Goal: Task Accomplishment & Management: Manage account settings

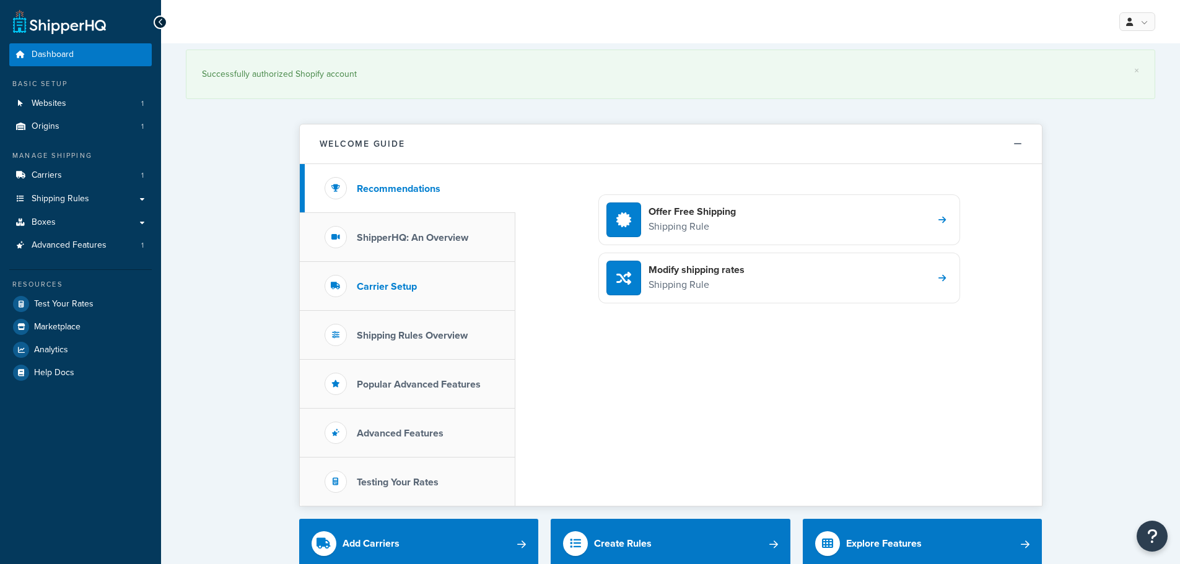
click at [382, 284] on h3 "Carrier Setup" at bounding box center [387, 286] width 60 height 11
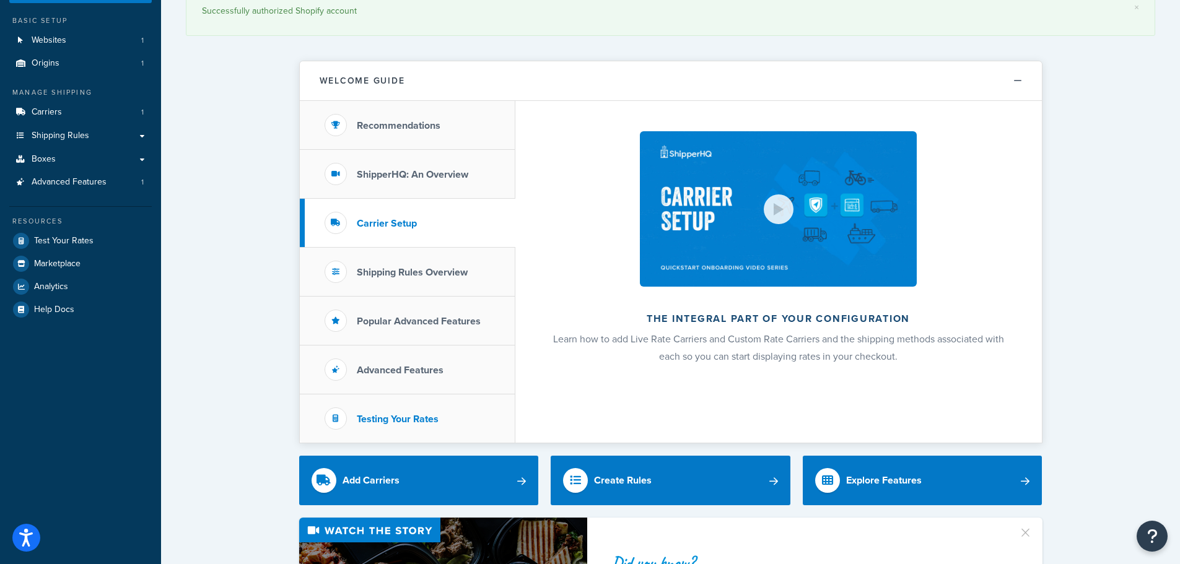
scroll to position [62, 0]
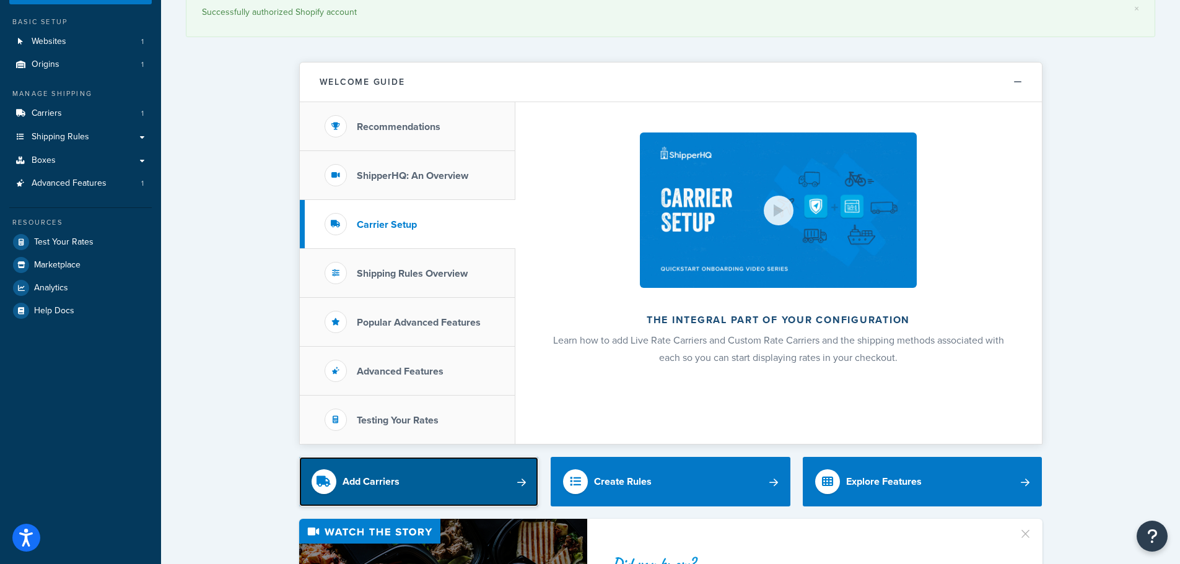
click at [431, 473] on link "Add Carriers" at bounding box center [419, 482] width 240 height 50
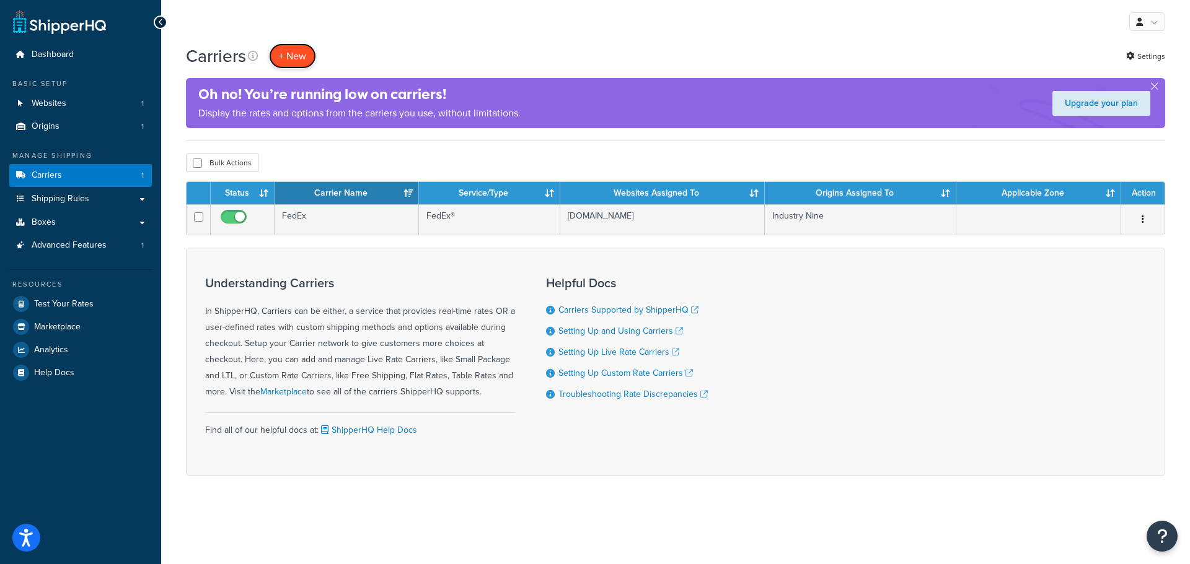
click at [279, 56] on button "+ New" at bounding box center [292, 55] width 47 height 25
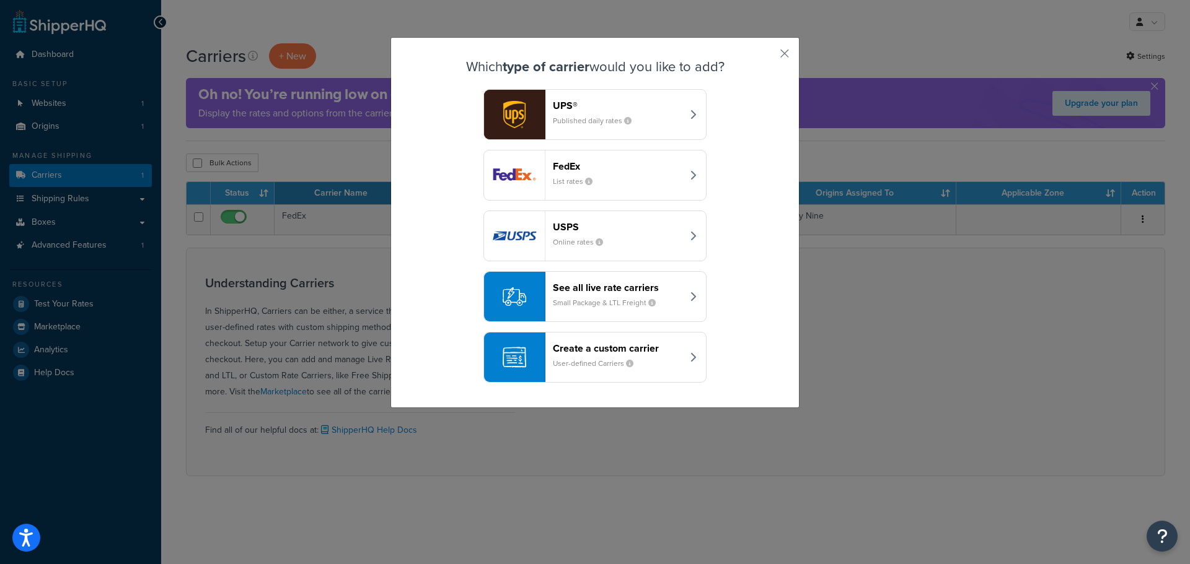
click at [569, 121] on small "Published daily rates" at bounding box center [597, 120] width 89 height 11
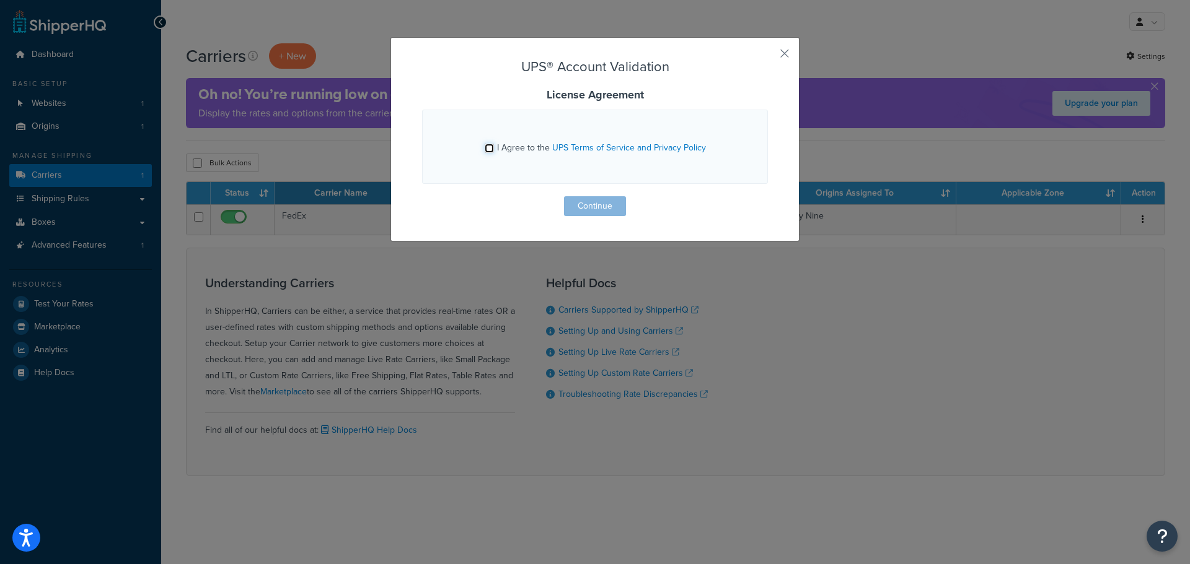
click at [490, 149] on input "I Agree to the UPS Terms of Service and Privacy Policy" at bounding box center [489, 148] width 9 height 9
checkbox input "true"
click at [591, 209] on button "Continue" at bounding box center [595, 206] width 62 height 20
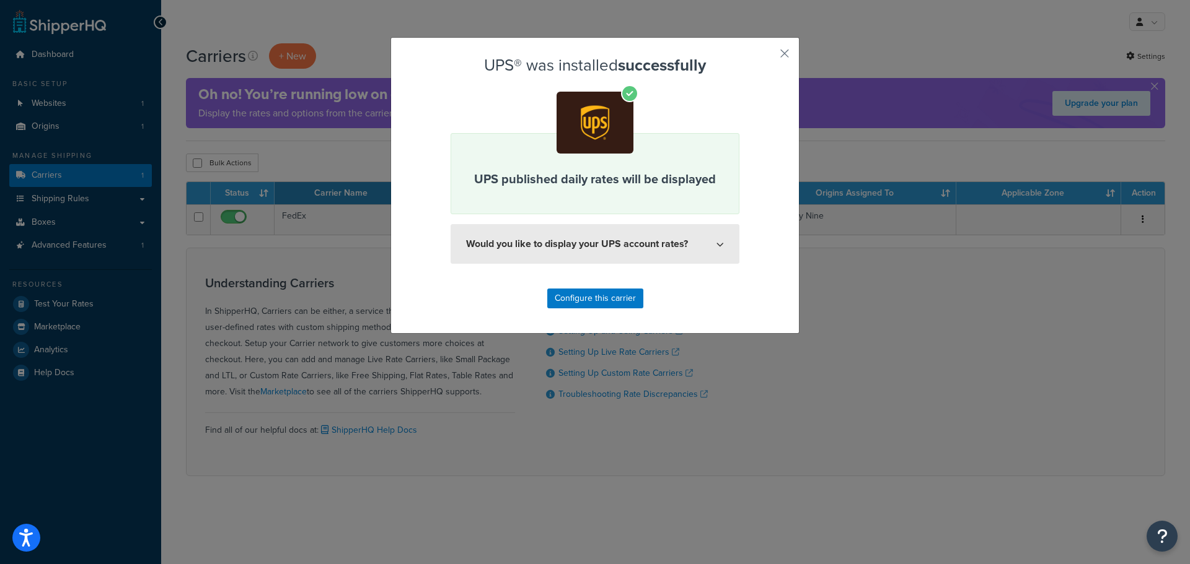
click at [718, 245] on icon at bounding box center [719, 243] width 7 height 7
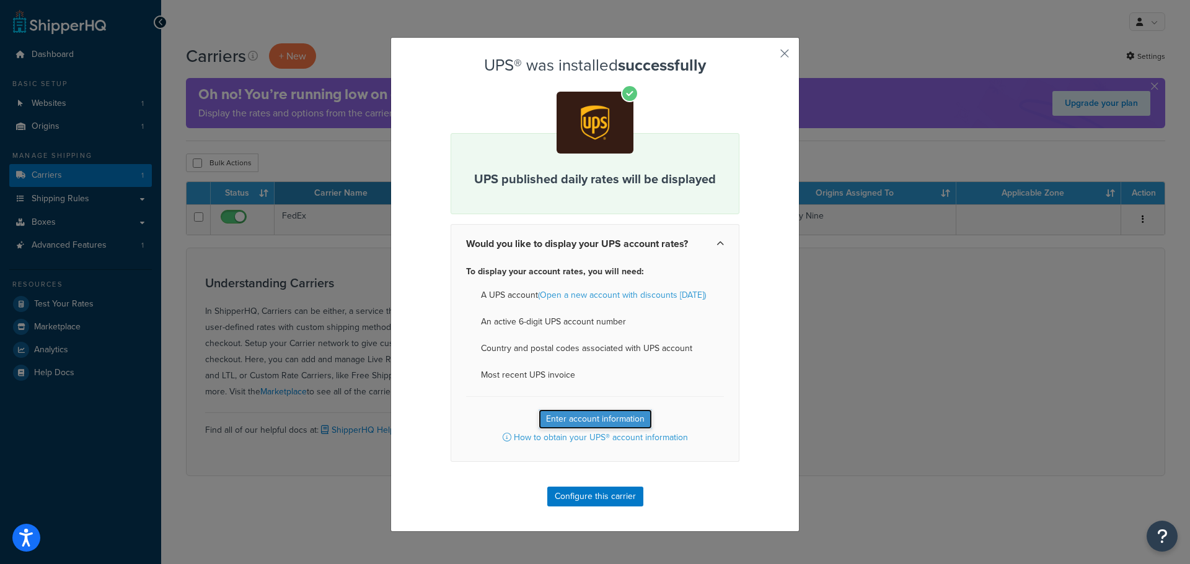
click at [594, 420] on button "Enter account information" at bounding box center [594, 420] width 113 height 20
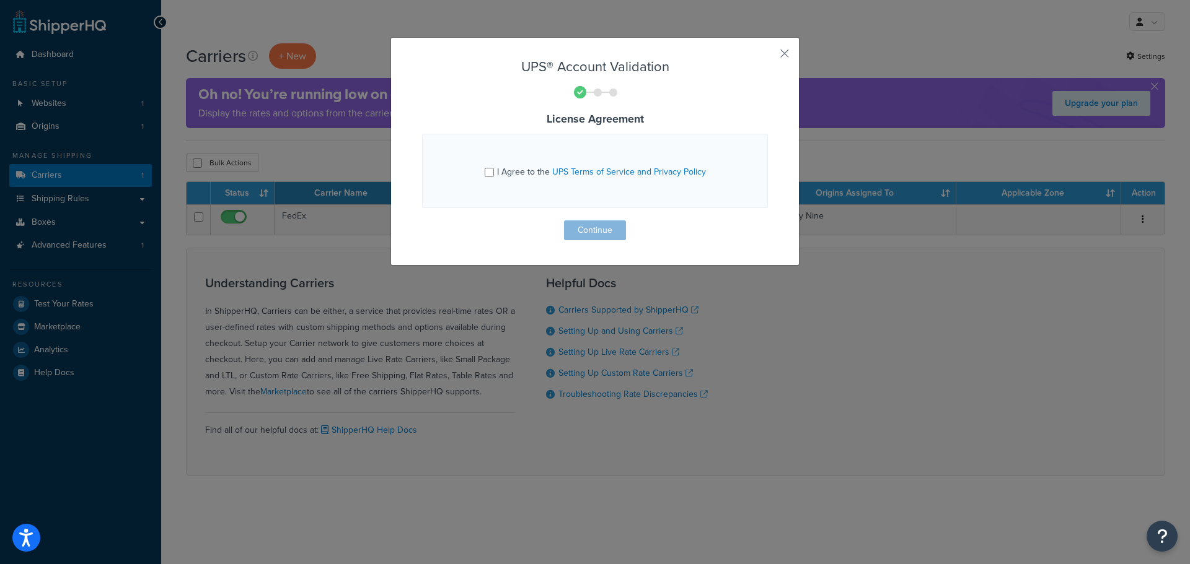
click at [485, 180] on div "I Agree to the UPS Terms of Service and Privacy Policy" at bounding box center [595, 171] width 221 height 20
click at [490, 174] on input "I Agree to the UPS Terms of Service and Privacy Policy" at bounding box center [489, 172] width 9 height 9
checkbox input "true"
click at [581, 223] on button "Continue" at bounding box center [595, 231] width 62 height 20
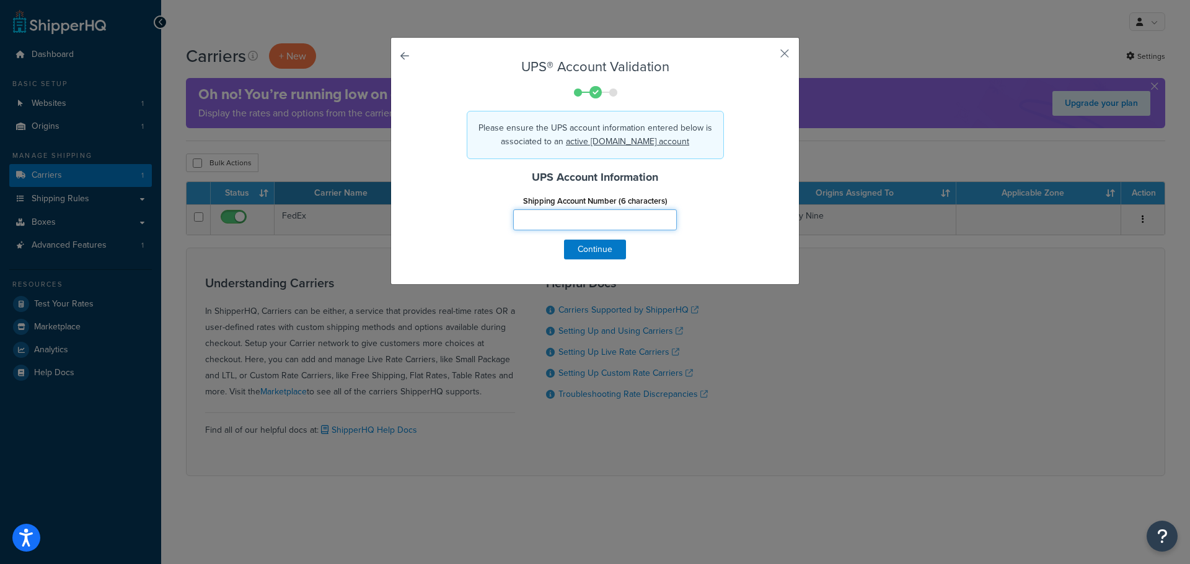
click at [535, 222] on input "Shipping Account Number (6 characters)" at bounding box center [595, 219] width 164 height 21
paste input "4R2A95"
type input "4R2A95"
click at [589, 248] on button "Continue" at bounding box center [595, 250] width 62 height 20
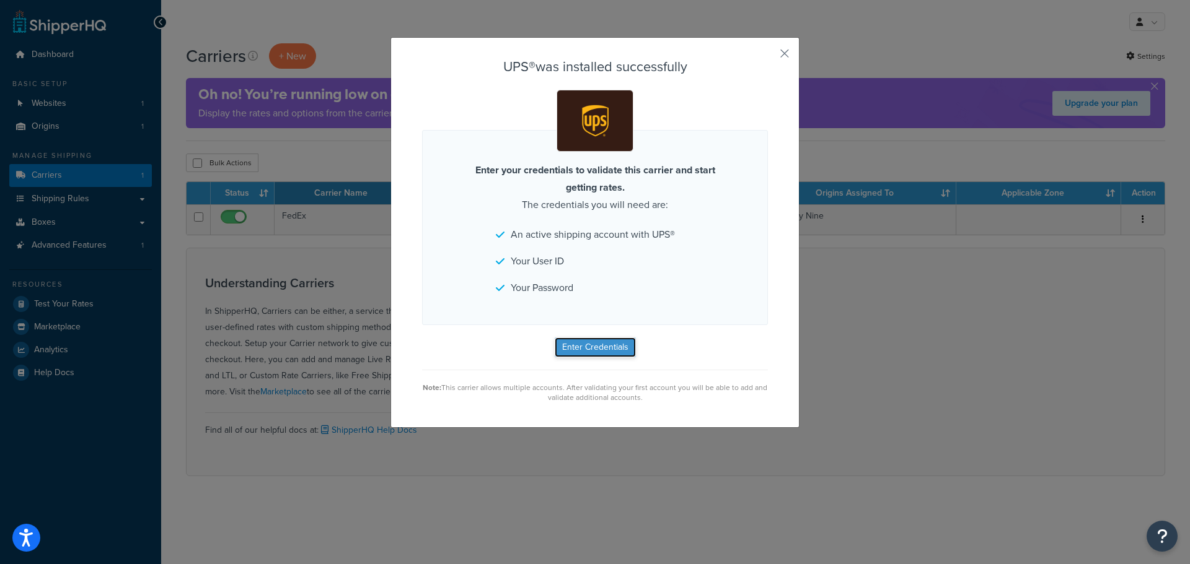
click at [612, 343] on button "Enter Credentials" at bounding box center [595, 348] width 81 height 20
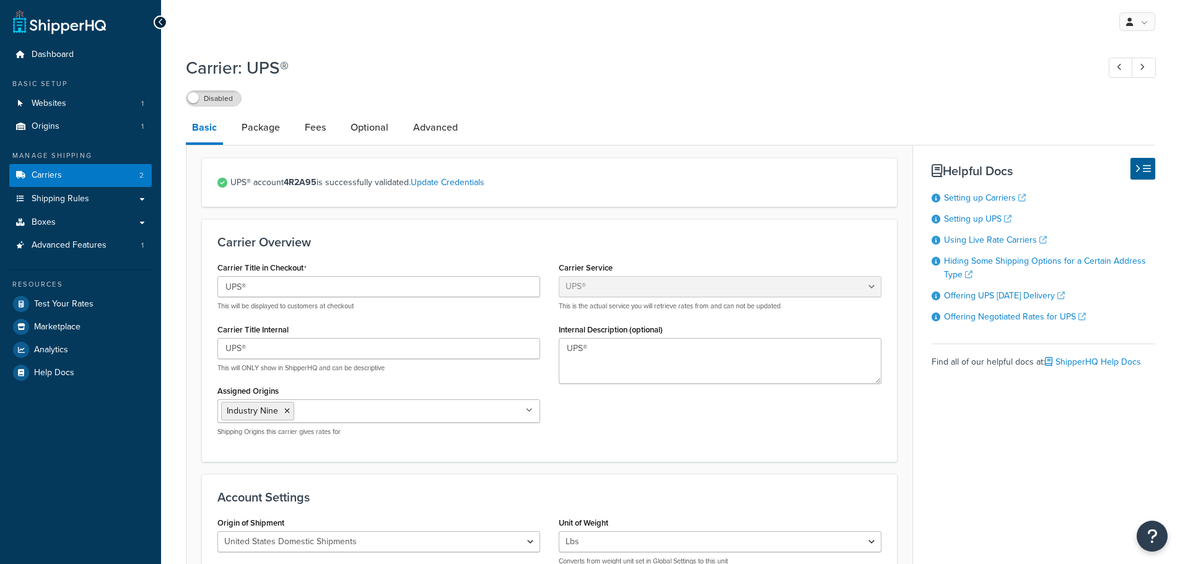
select select "ups"
click at [677, 435] on div "Carrier Title in Checkout UPS® This will be displayed to customers at checkout …" at bounding box center [549, 352] width 683 height 187
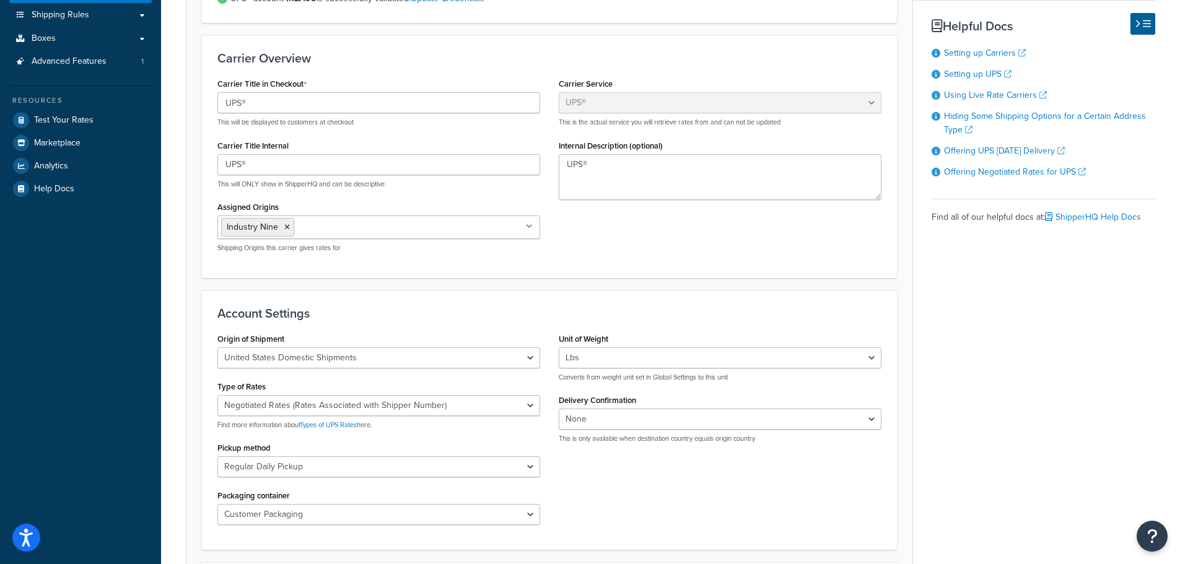
scroll to position [186, 0]
click at [423, 406] on select "Negotiated Rates (Rates Associated with Shipper Number) Daily Rates Retail Rate…" at bounding box center [378, 403] width 323 height 21
click at [679, 489] on div "Origin of Shipment [GEOGRAPHIC_DATA] Domestic Shipments Shipments Originating i…" at bounding box center [549, 430] width 683 height 204
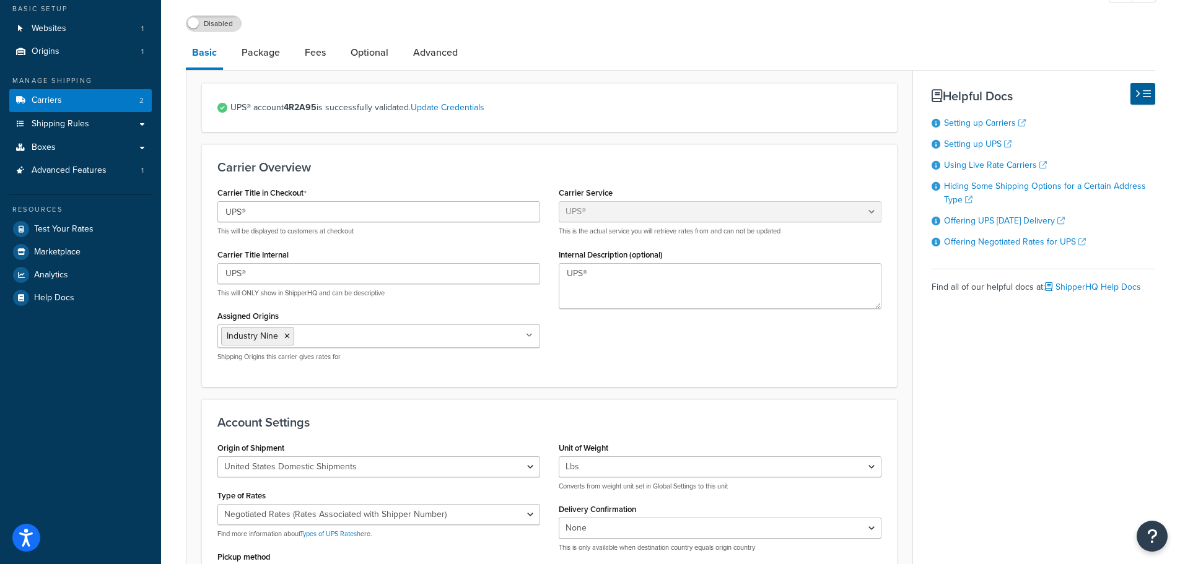
scroll to position [62, 0]
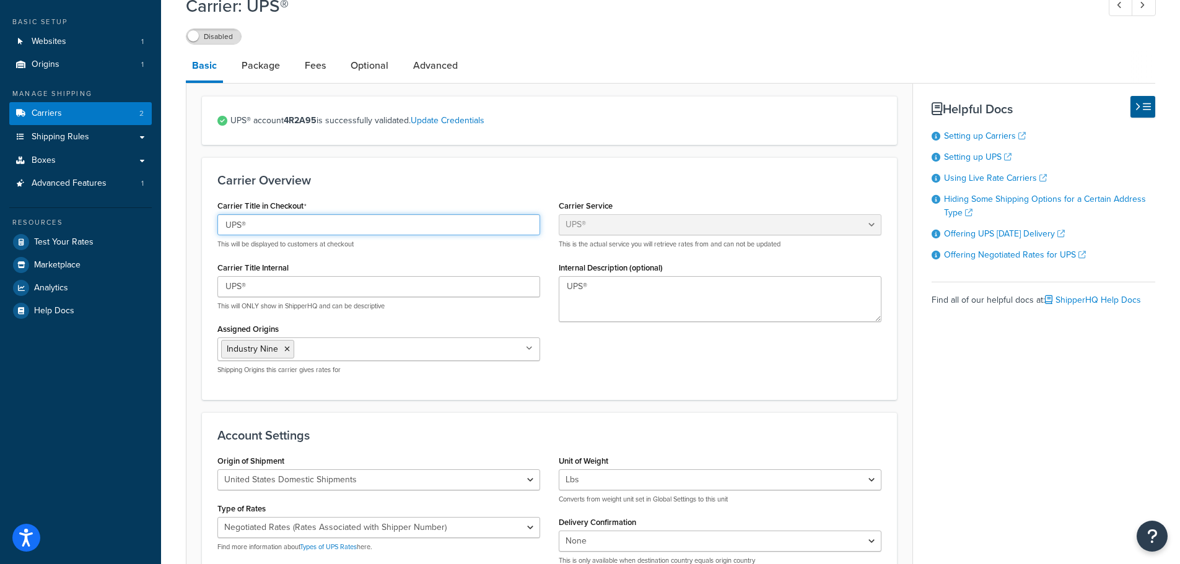
click at [283, 226] on input "UPS®" at bounding box center [378, 224] width 323 height 21
click at [260, 67] on link "Package" at bounding box center [260, 66] width 51 height 30
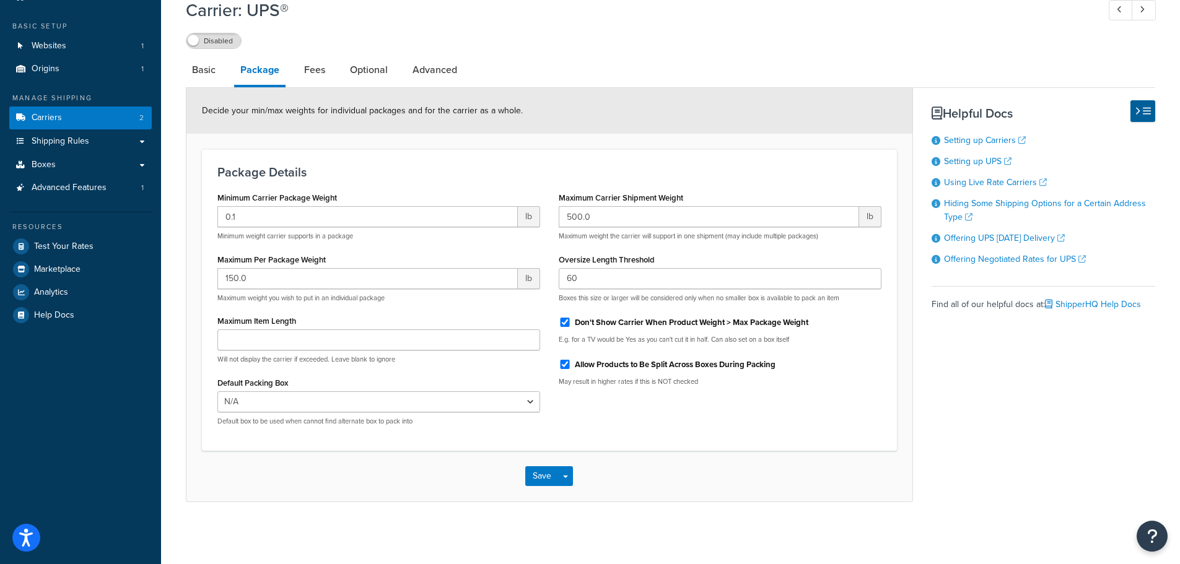
scroll to position [58, 0]
click at [538, 398] on select "N/A Wheel Box" at bounding box center [378, 402] width 323 height 21
click at [604, 418] on div "Minimum Carrier Package Weight 0.1 lb Minimum weight carrier supports in a pack…" at bounding box center [549, 312] width 683 height 247
click at [311, 71] on link "Fees" at bounding box center [314, 70] width 33 height 30
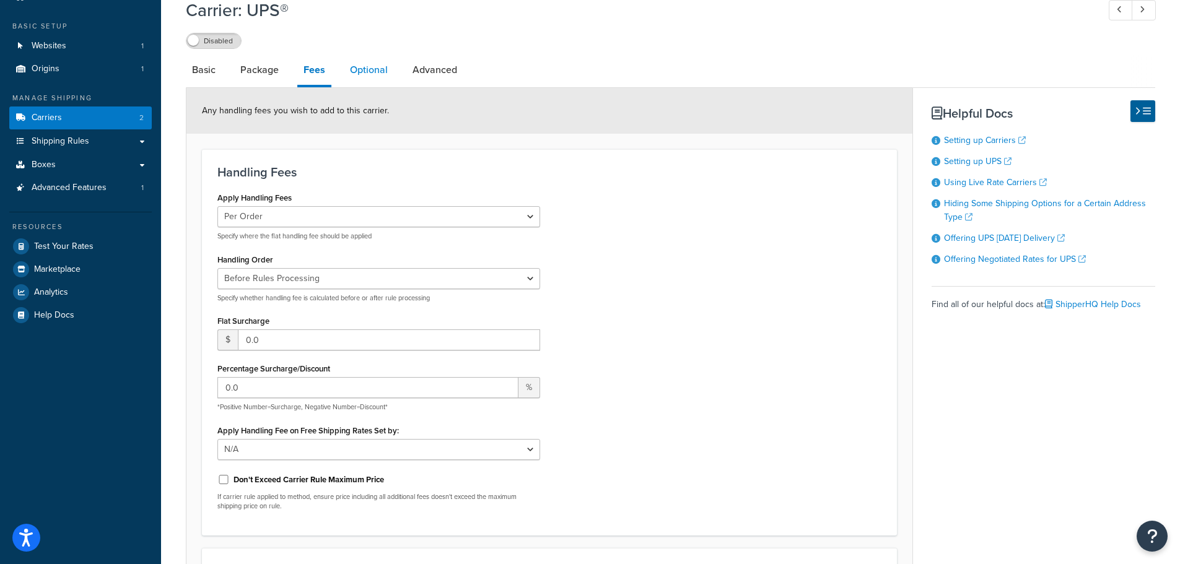
click at [380, 66] on link "Optional" at bounding box center [369, 70] width 50 height 30
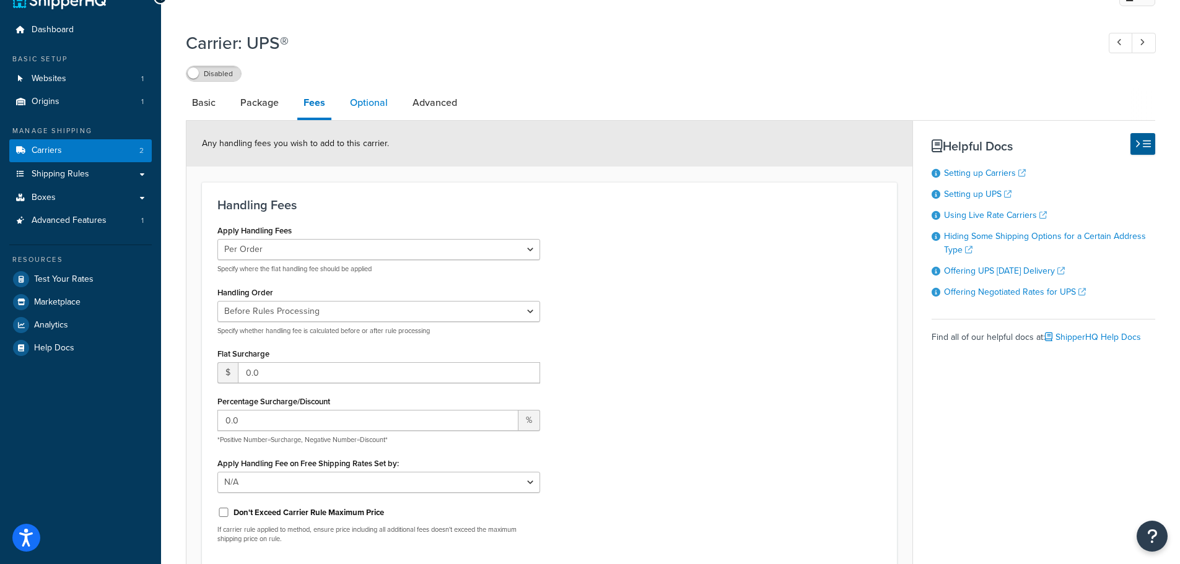
select select "business"
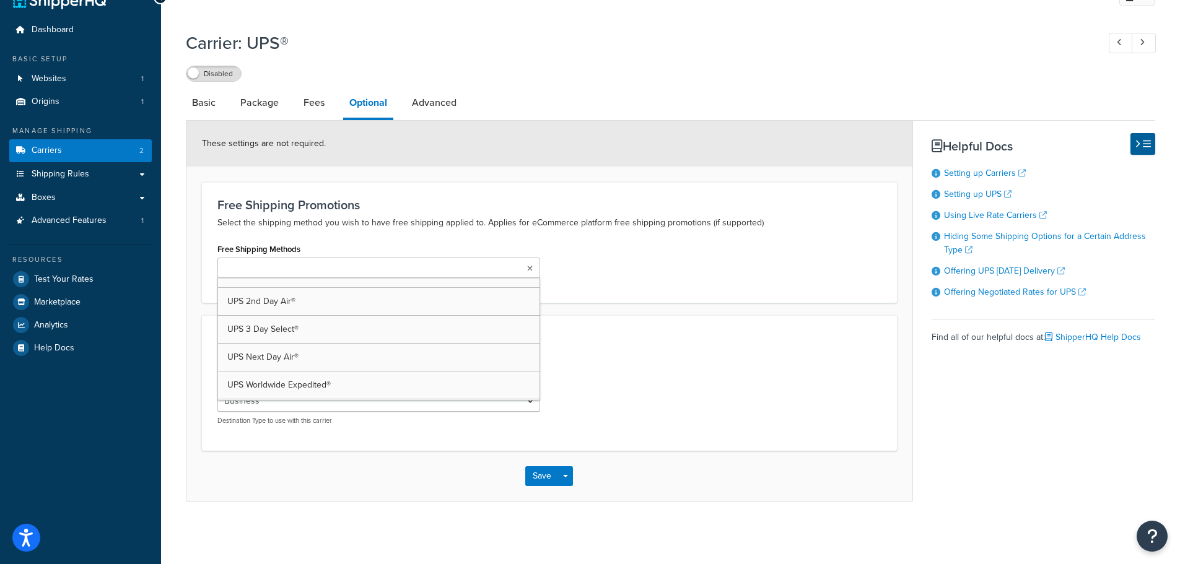
click at [537, 265] on ul at bounding box center [378, 268] width 323 height 20
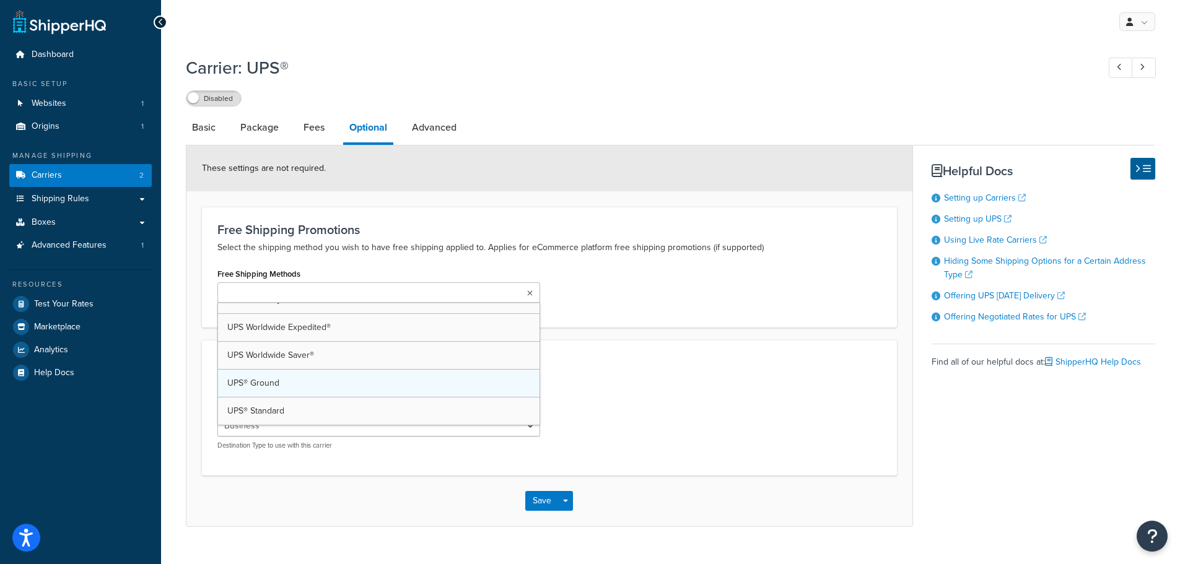
scroll to position [44, 0]
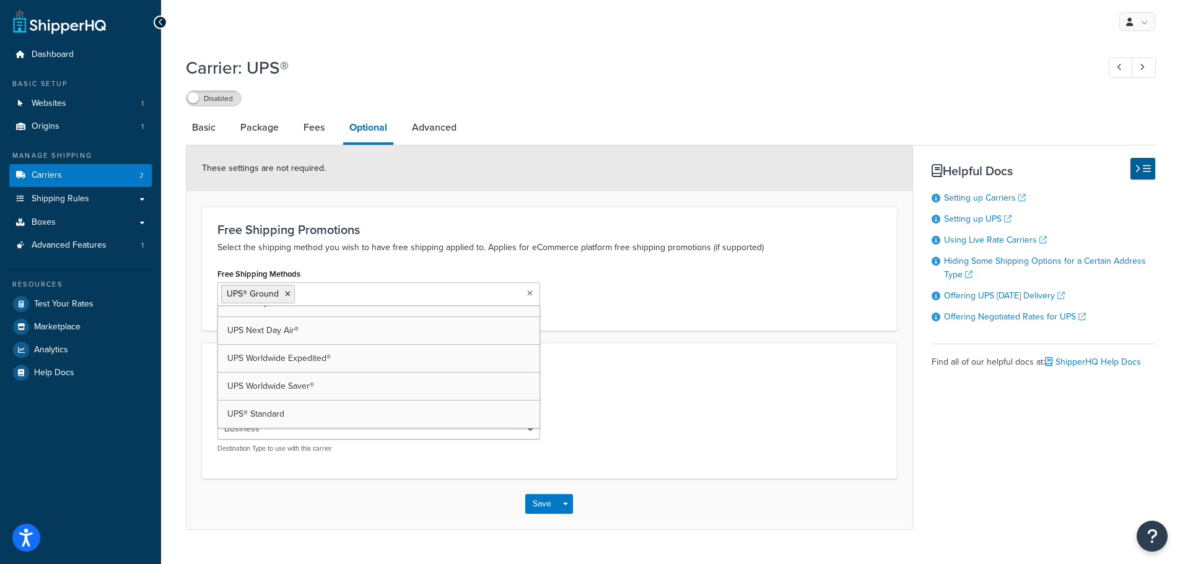
click at [671, 301] on div "Free Shipping Methods UPS® Ground UPS 2nd Day Air® UPS 3 Day Select® UPS Next D…" at bounding box center [549, 290] width 683 height 50
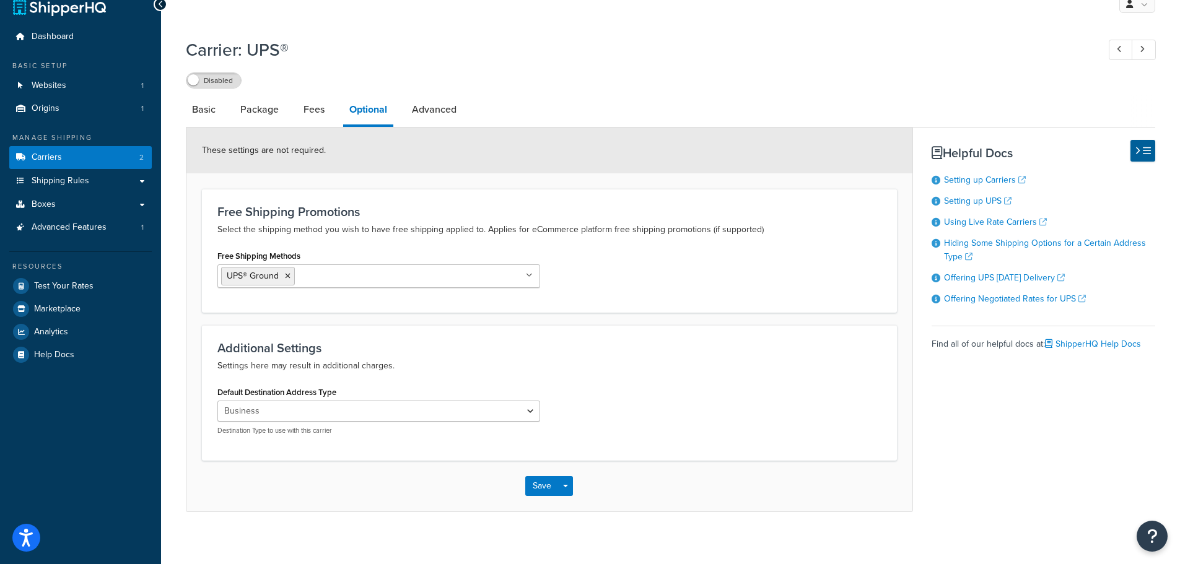
scroll to position [28, 0]
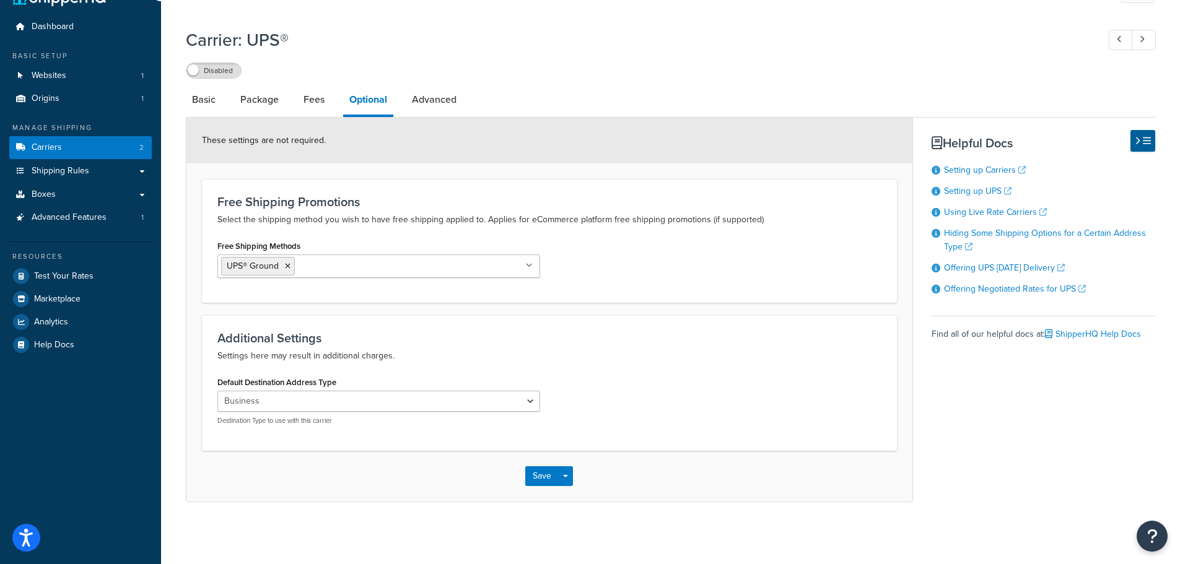
click at [635, 394] on div "Default Destination Address Type Residential Business Destination Type to use w…" at bounding box center [549, 404] width 683 height 61
click at [441, 96] on link "Advanced" at bounding box center [434, 100] width 57 height 30
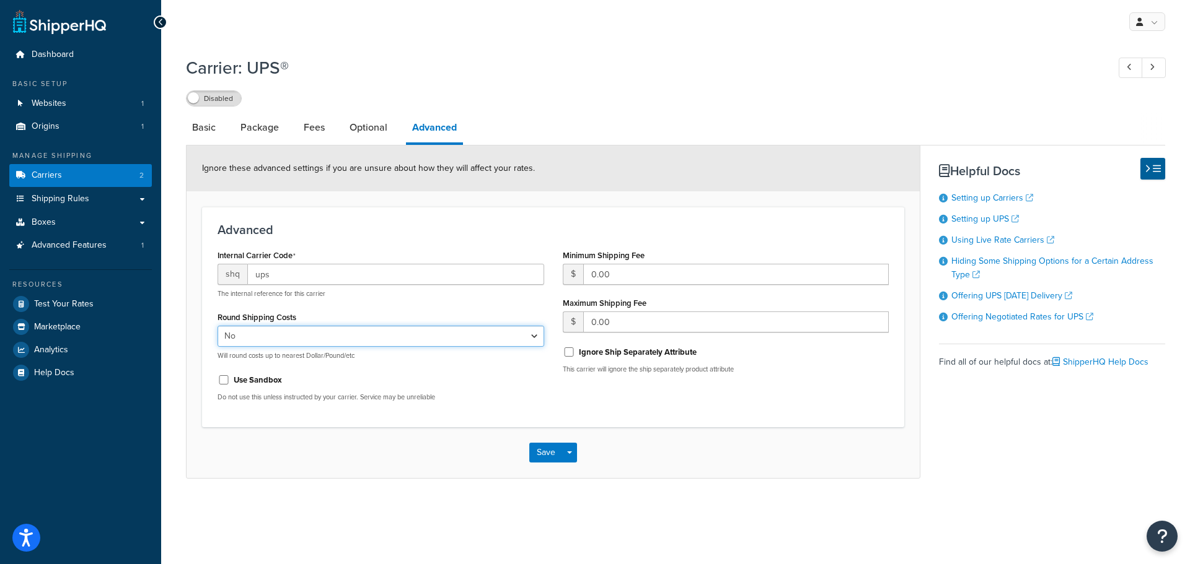
click at [322, 335] on select "Yes No" at bounding box center [380, 336] width 327 height 21
select select "true"
click at [217, 326] on select "Yes No" at bounding box center [380, 336] width 327 height 21
click at [519, 380] on div "Use Sandbox" at bounding box center [380, 379] width 327 height 19
drag, startPoint x: 568, startPoint y: 459, endPoint x: 488, endPoint y: 455, distance: 80.1
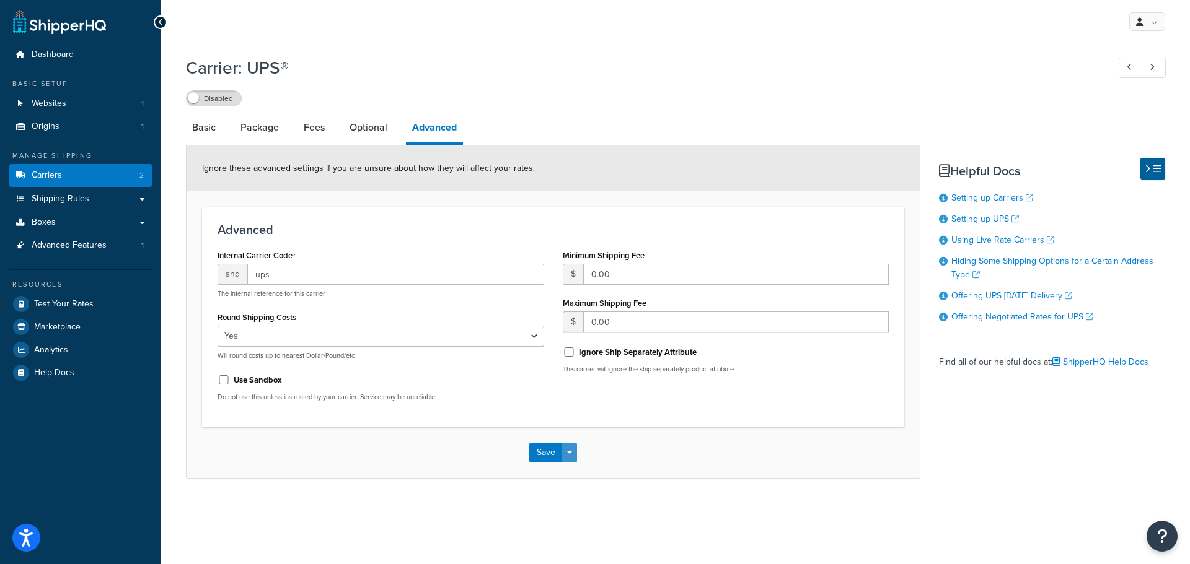
click at [488, 455] on div "Save Save Dropdown Save and Edit" at bounding box center [553, 453] width 733 height 51
click at [548, 452] on button "Save" at bounding box center [545, 453] width 33 height 20
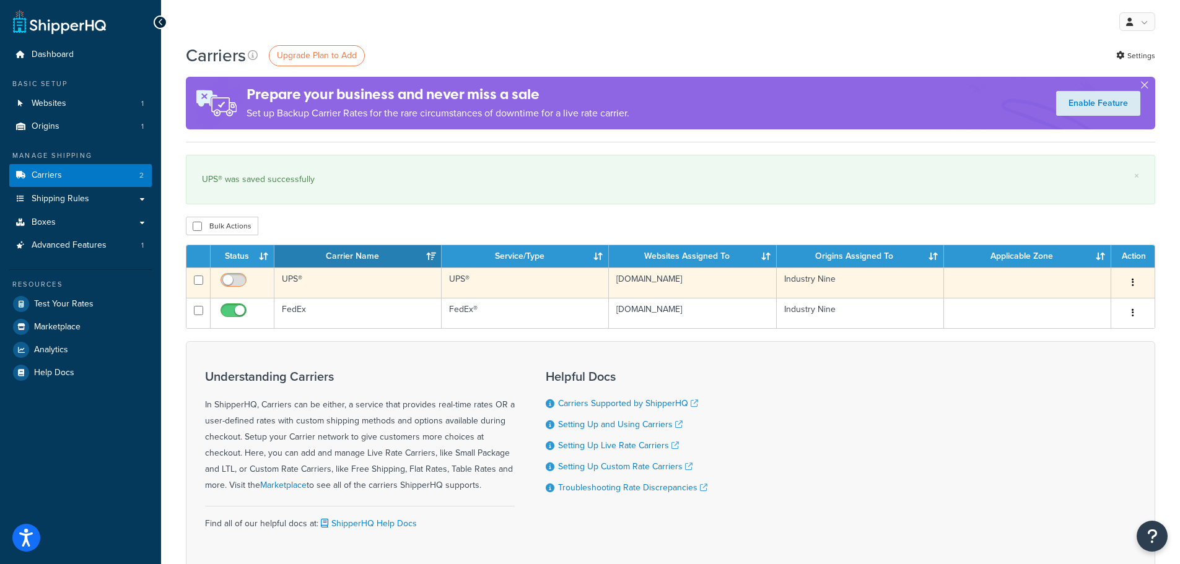
click at [240, 281] on input "checkbox" at bounding box center [235, 283] width 34 height 15
checkbox input "true"
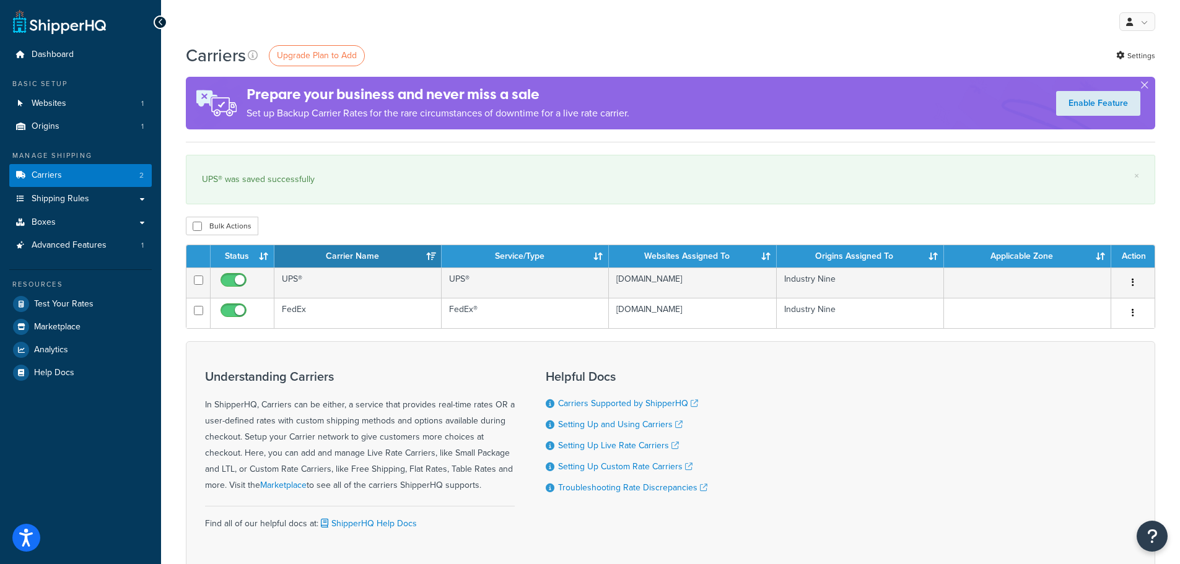
click at [995, 421] on div "Understanding Carriers In ShipperHQ, Carriers can be either, a service that pro…" at bounding box center [671, 455] width 970 height 229
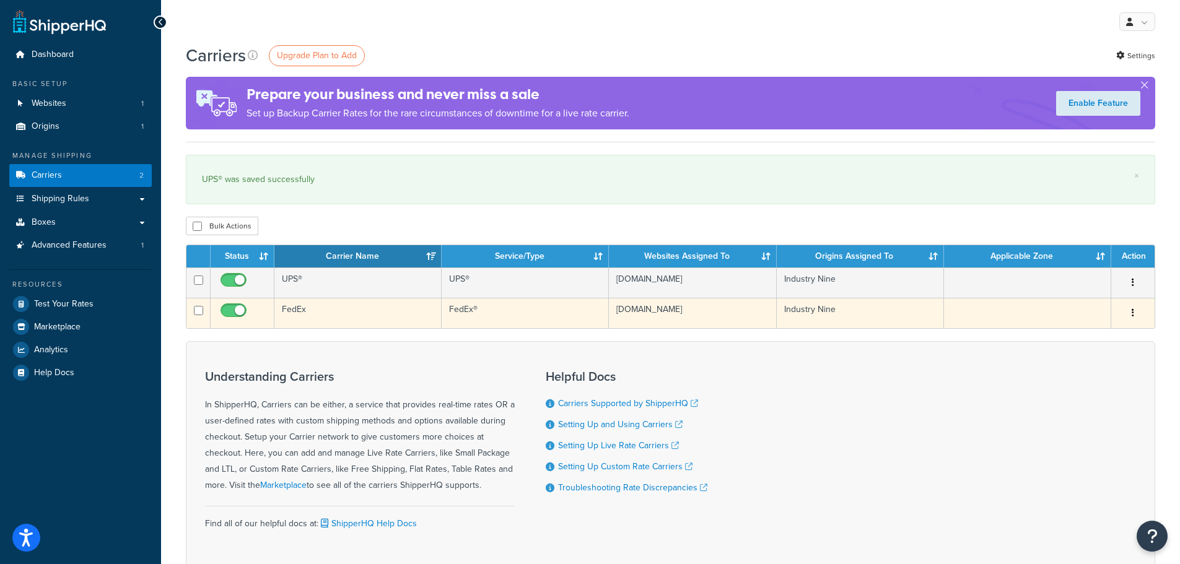
click at [298, 313] on td "FedEx" at bounding box center [357, 313] width 167 height 30
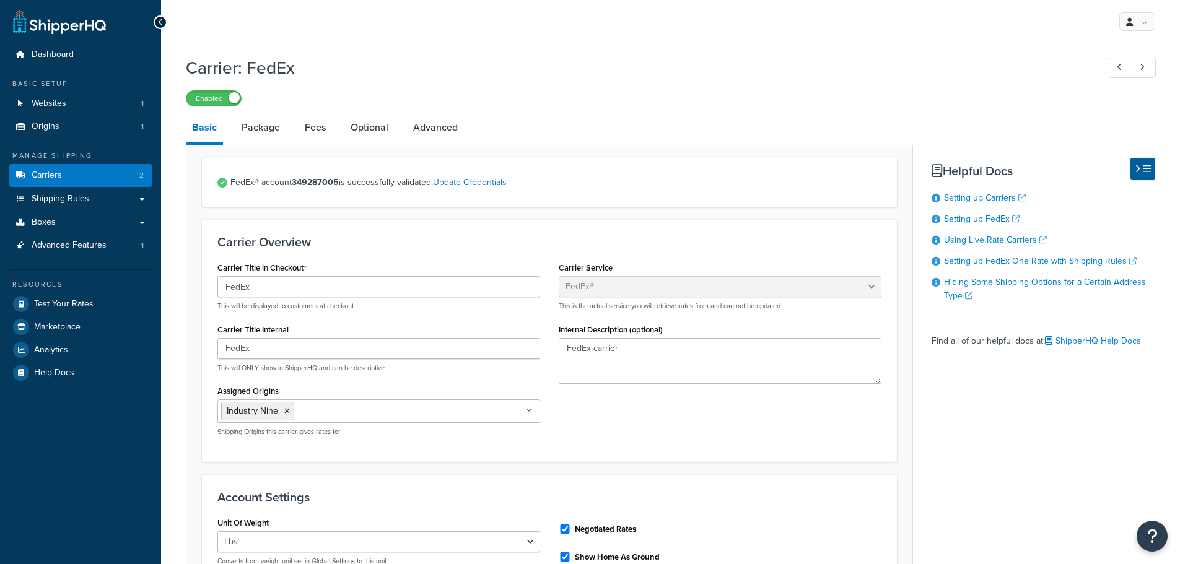
select select "fedEx"
select select "REGULAR_PICKUP"
select select "YOUR_PACKAGING"
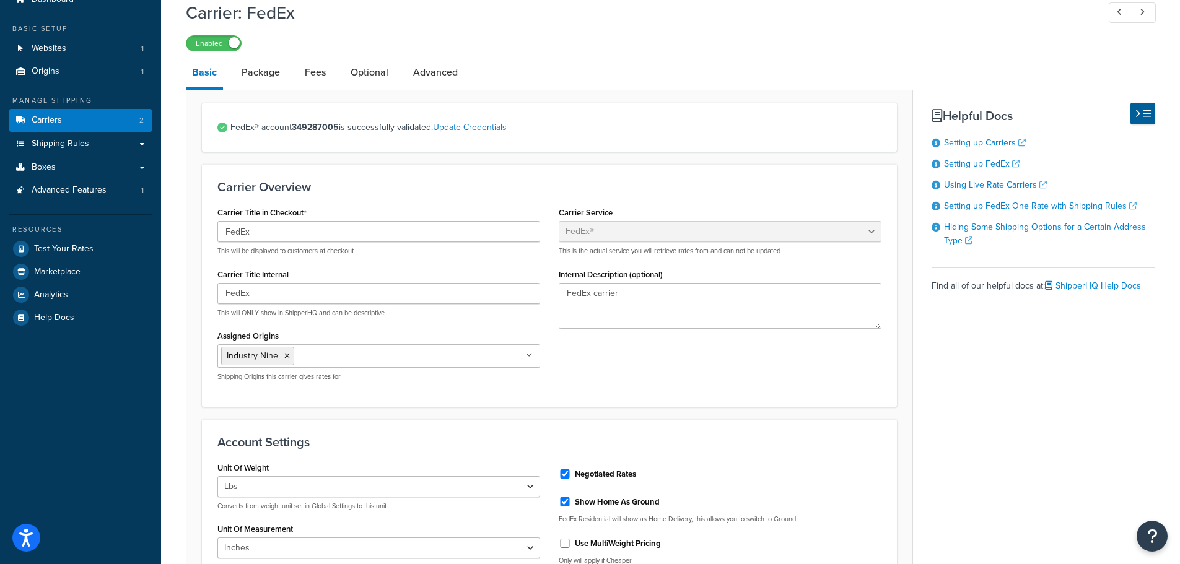
scroll to position [25, 0]
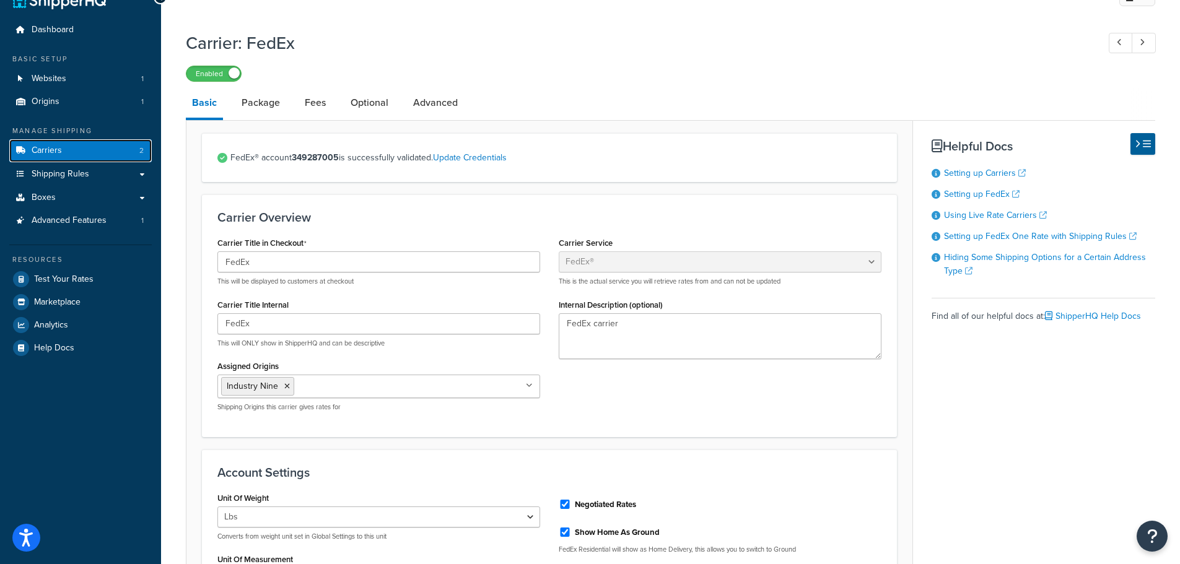
click at [65, 144] on link "Carriers 2" at bounding box center [80, 150] width 143 height 23
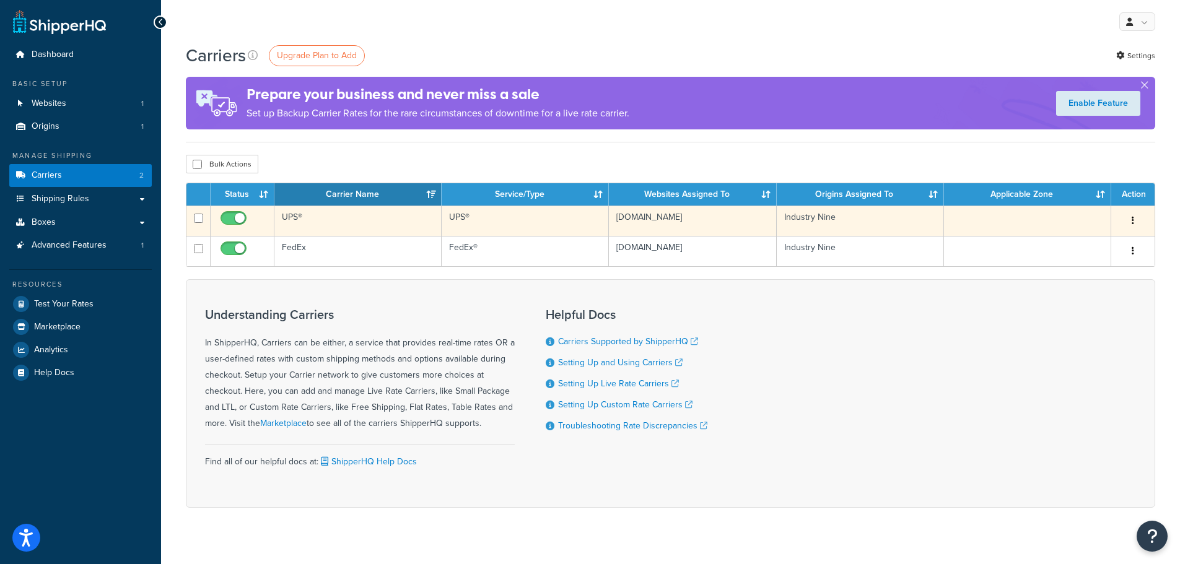
click at [296, 224] on td "UPS®" at bounding box center [357, 221] width 167 height 30
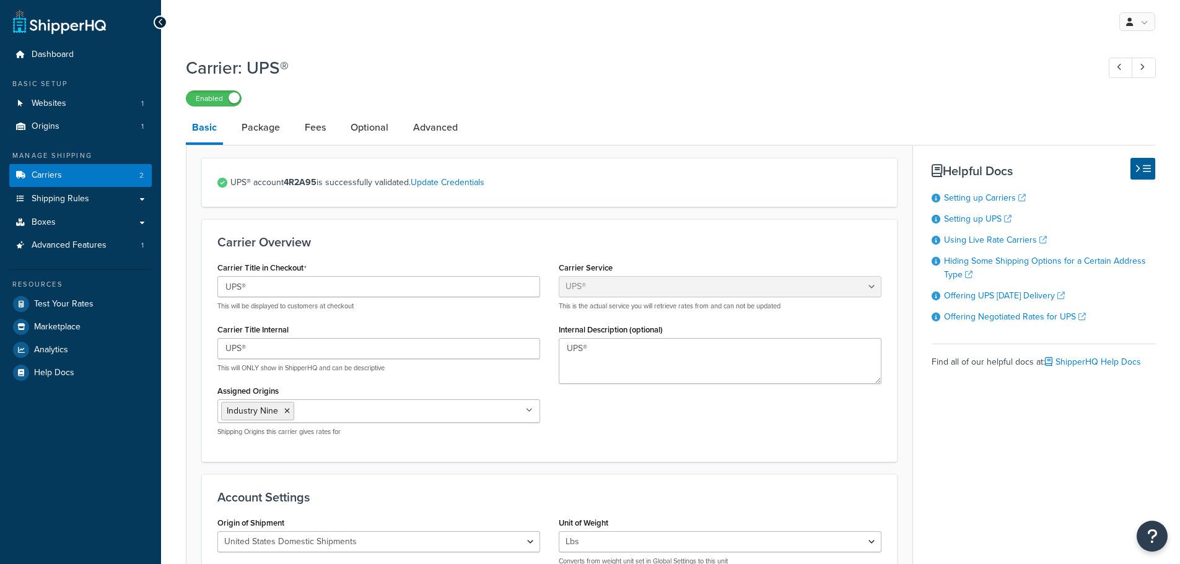
select select "ups"
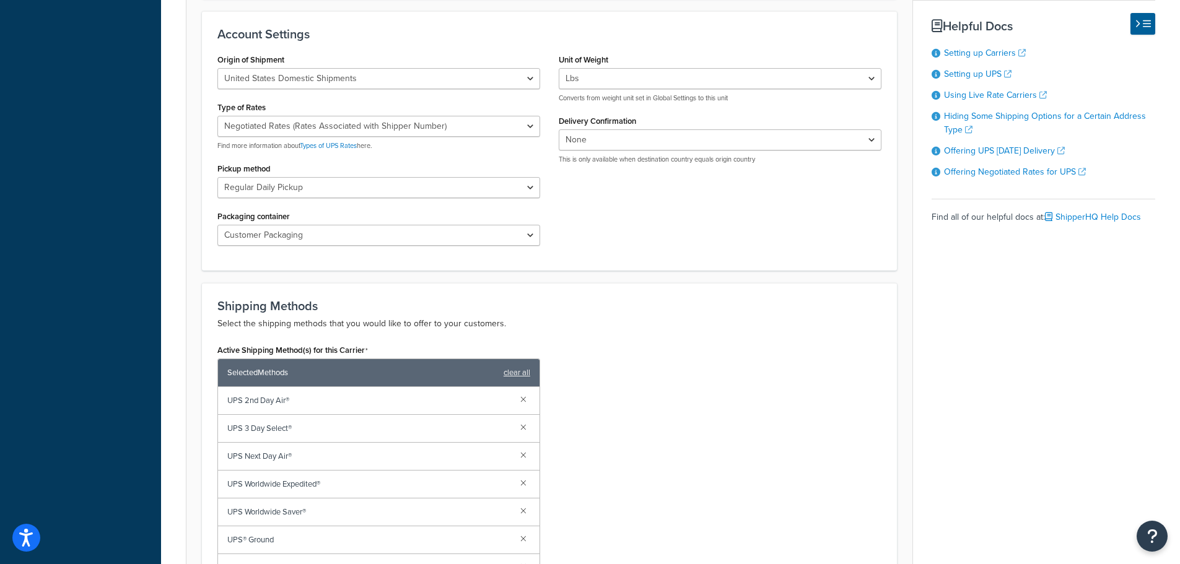
scroll to position [744, 0]
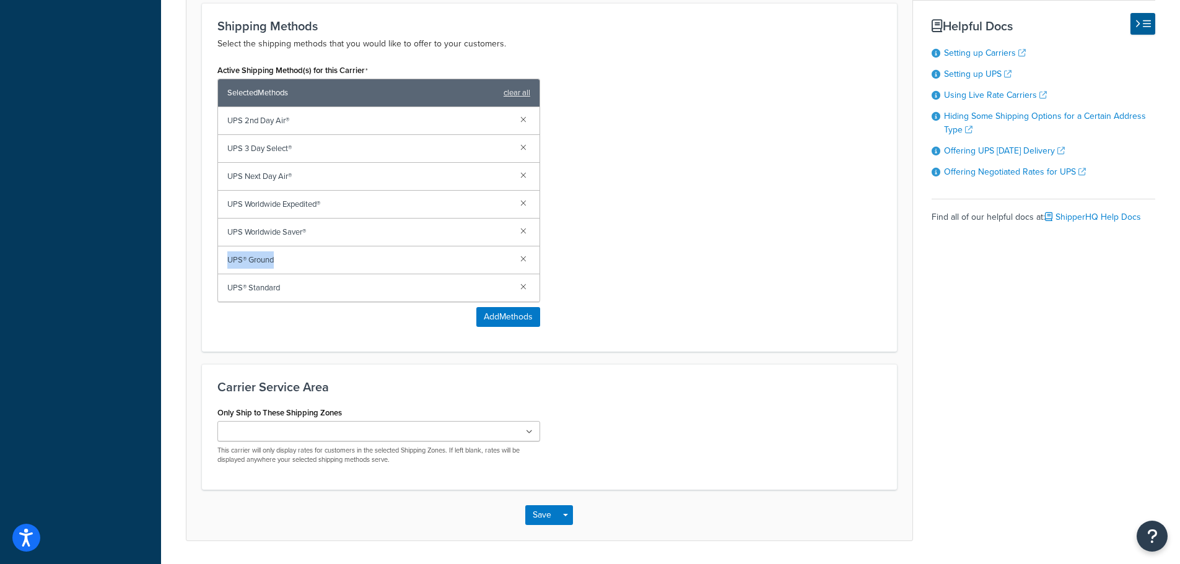
drag, startPoint x: 285, startPoint y: 261, endPoint x: 214, endPoint y: 262, distance: 70.6
click at [214, 262] on div "Active Shipping Method(s) for this Carrier Selected Methods clear all UPS 2nd D…" at bounding box center [378, 198] width 341 height 275
copy span "UPS® Ground"
drag, startPoint x: 315, startPoint y: 234, endPoint x: 211, endPoint y: 234, distance: 104.7
click at [211, 234] on div "Active Shipping Method(s) for this Carrier Selected Methods clear all UPS 2nd D…" at bounding box center [378, 198] width 341 height 275
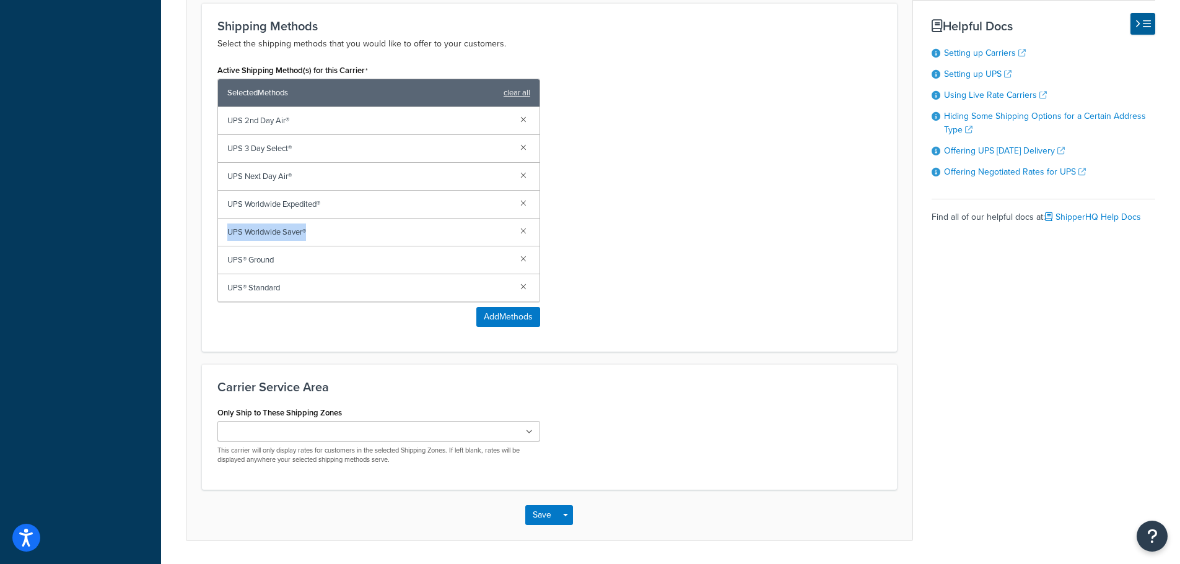
copy span "UPS Worldwide Saver®"
drag, startPoint x: 334, startPoint y: 207, endPoint x: 219, endPoint y: 208, distance: 115.3
click at [219, 208] on div "UPS Worldwide Expedited®" at bounding box center [379, 205] width 322 height 28
copy span "UPS Worldwide Expedited®"
drag, startPoint x: 301, startPoint y: 126, endPoint x: 222, endPoint y: 119, distance: 79.6
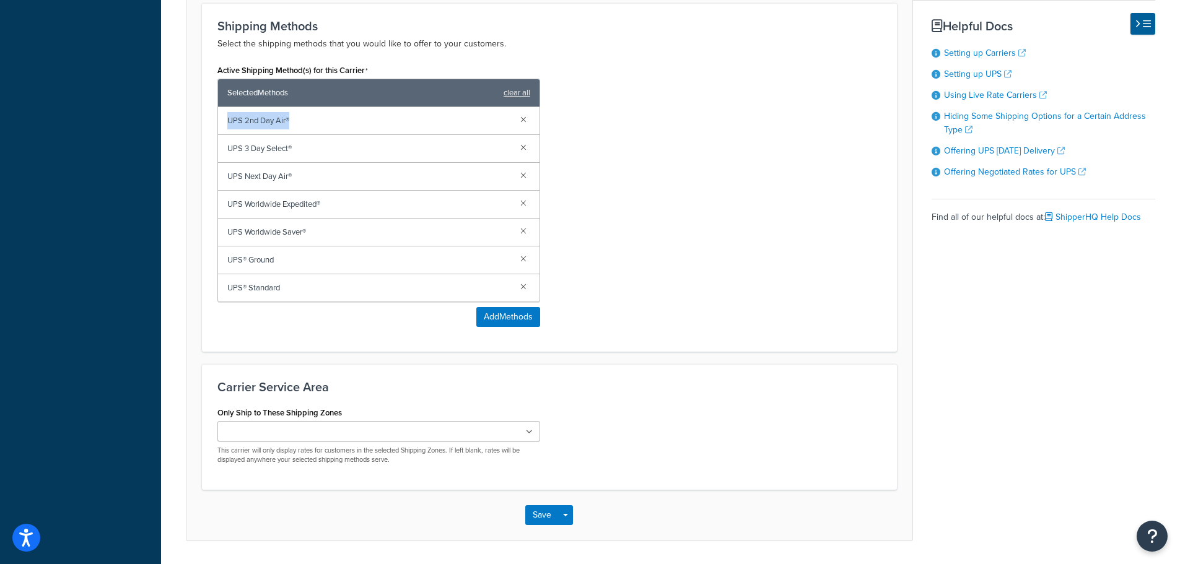
click at [222, 119] on div "UPS 2nd Day Air®" at bounding box center [379, 121] width 322 height 28
copy span "UPS 2nd Day Air®"
drag, startPoint x: 304, startPoint y: 143, endPoint x: 201, endPoint y: 146, distance: 102.3
copy span "UPS 3 Day Select®"
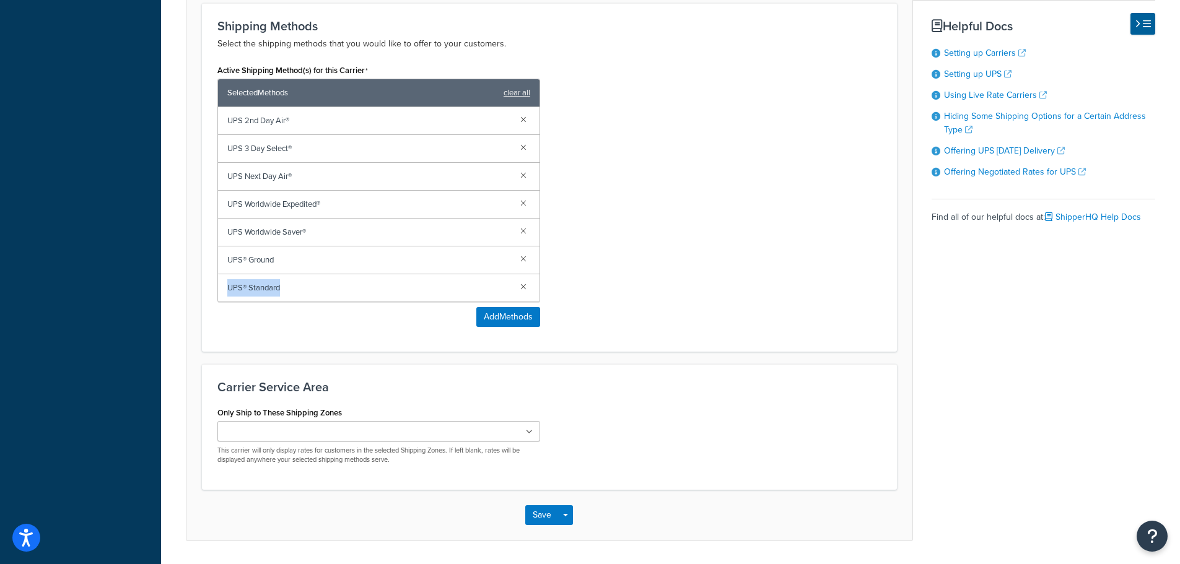
drag, startPoint x: 306, startPoint y: 286, endPoint x: 227, endPoint y: 288, distance: 79.3
click at [227, 288] on div "UPS® Standard" at bounding box center [379, 287] width 322 height 27
copy span "UPS® Standard"
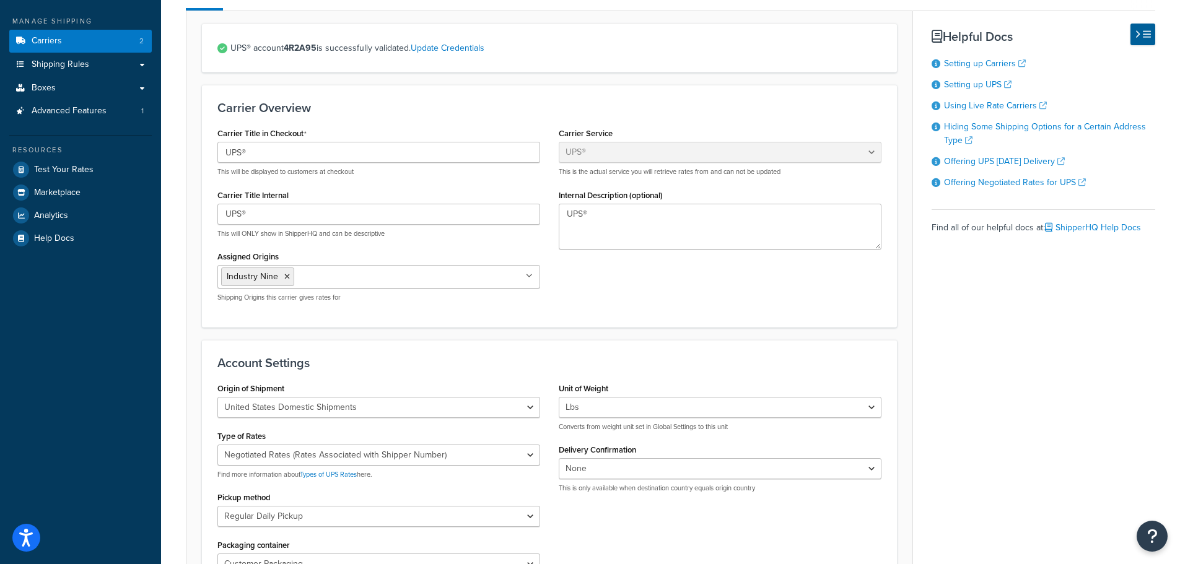
scroll to position [0, 0]
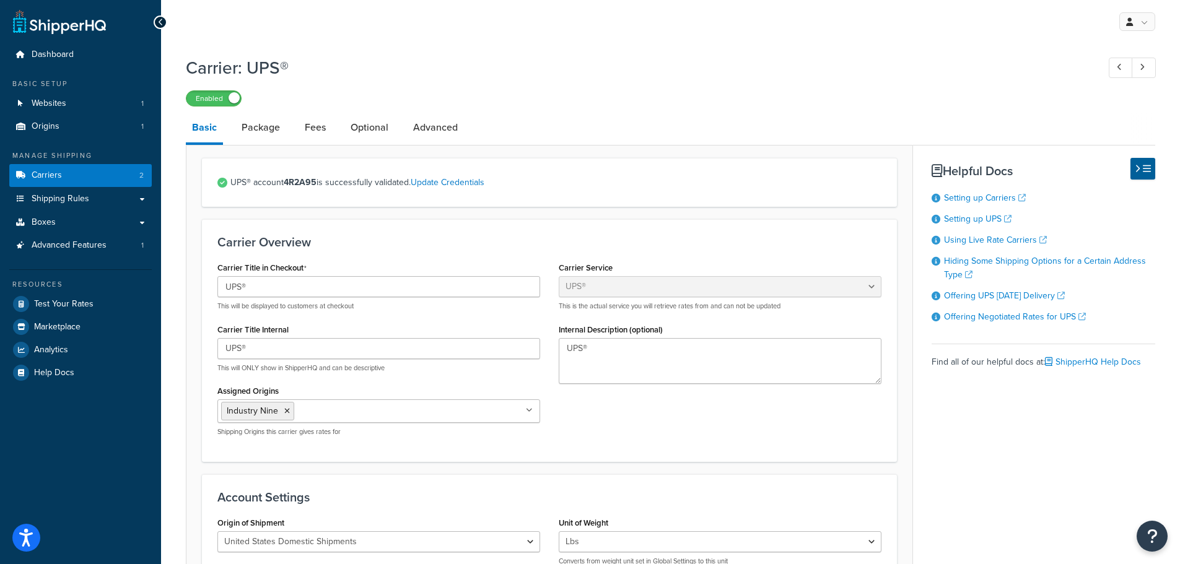
click at [643, 28] on div "My Profile Billing Global Settings Contact Us Logout" at bounding box center [670, 21] width 1019 height 43
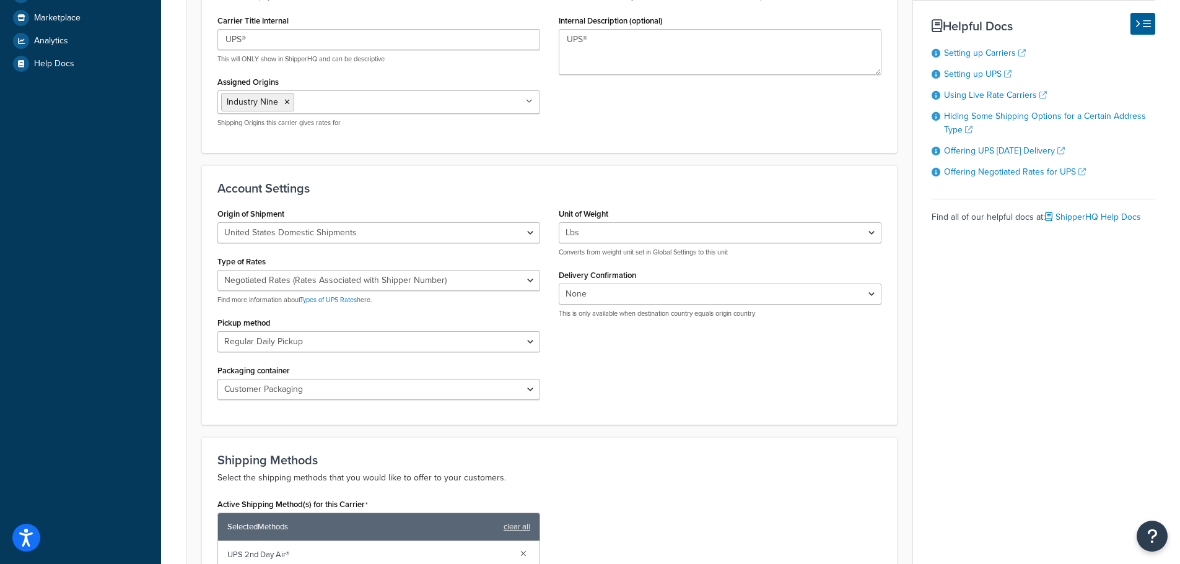
scroll to position [310, 0]
click at [359, 232] on select "United States Domestic Shipments Shipments Originating in United States Shipmen…" at bounding box center [378, 232] width 323 height 21
click at [376, 190] on h3 "Account Settings" at bounding box center [549, 188] width 664 height 14
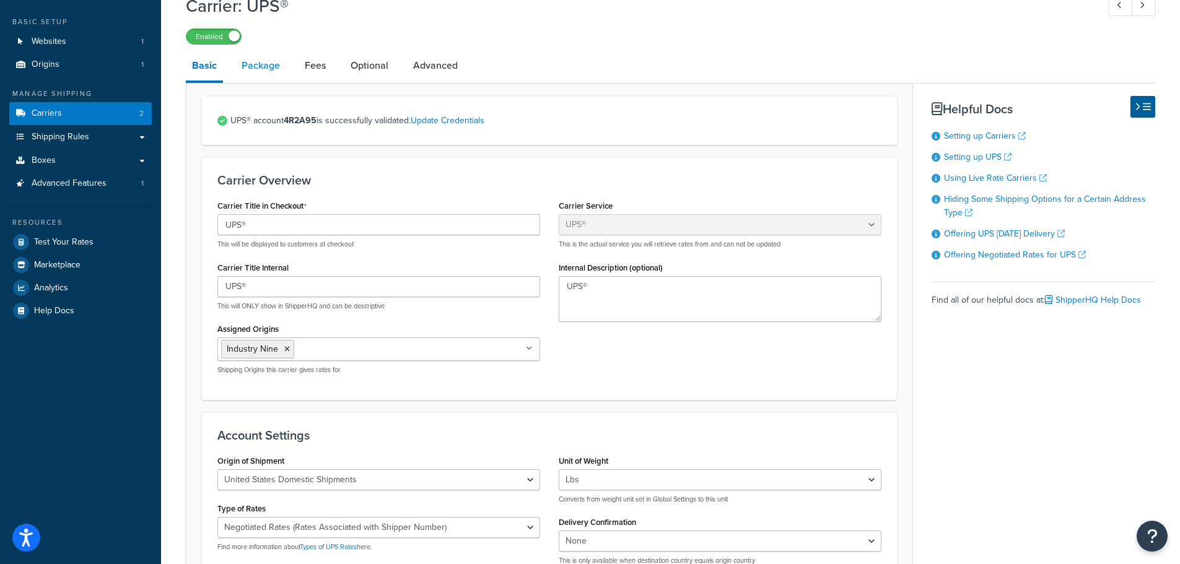
click at [260, 64] on link "Package" at bounding box center [260, 66] width 51 height 30
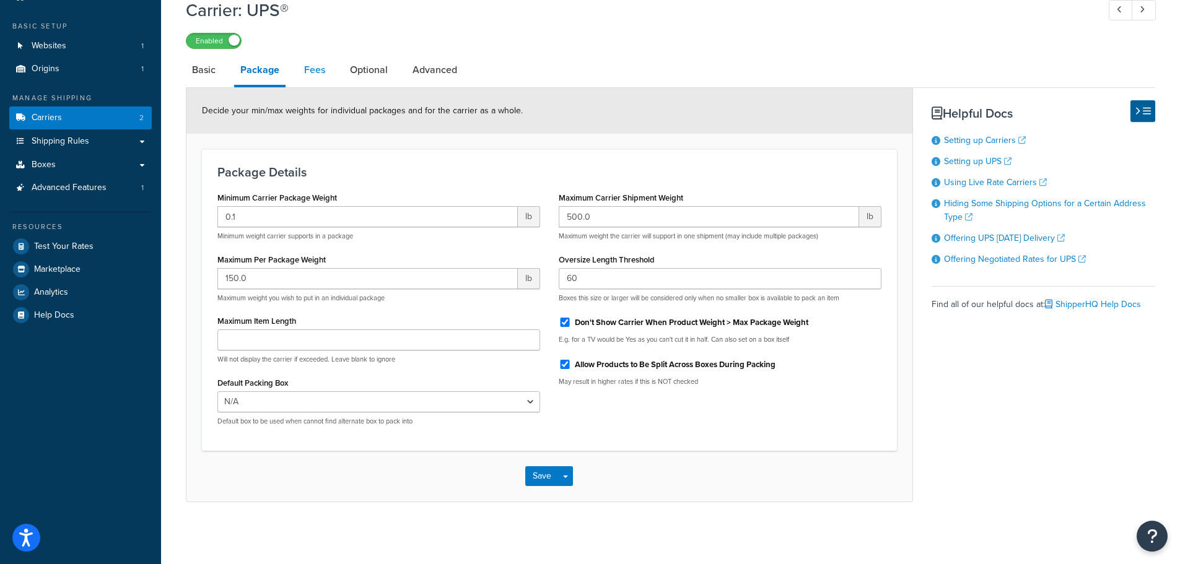
scroll to position [58, 0]
click at [324, 72] on link "Fees" at bounding box center [314, 70] width 33 height 30
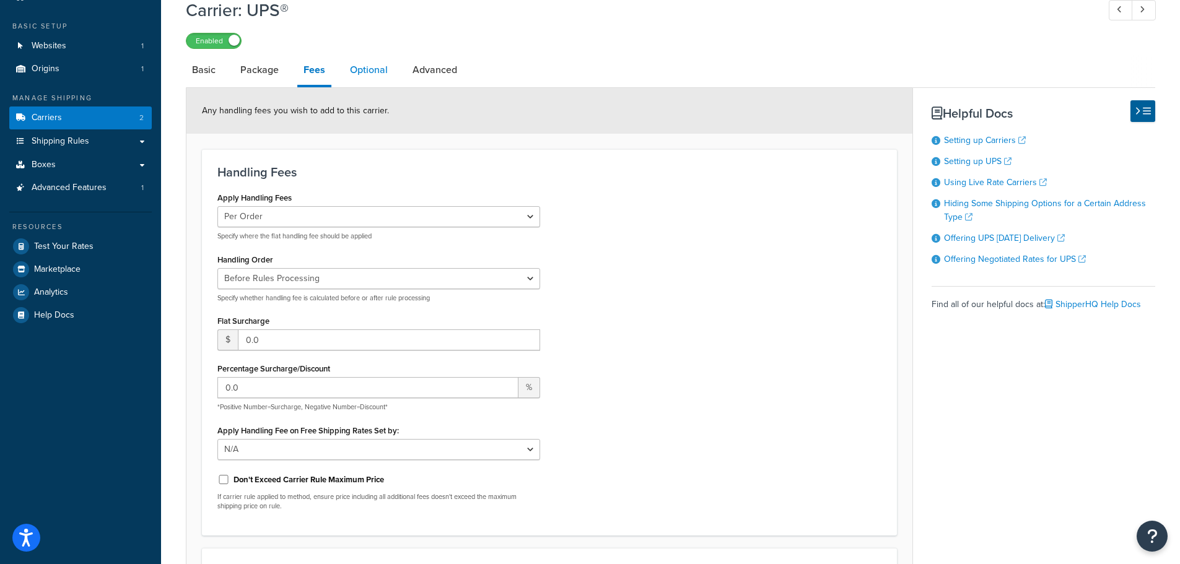
click at [366, 72] on link "Optional" at bounding box center [369, 70] width 50 height 30
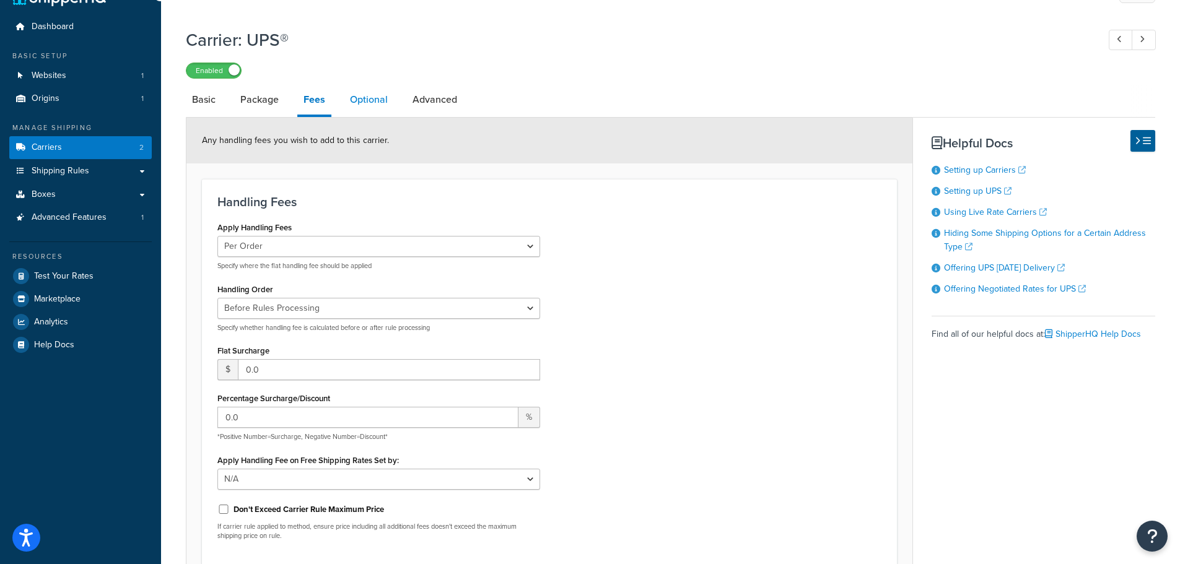
select select "business"
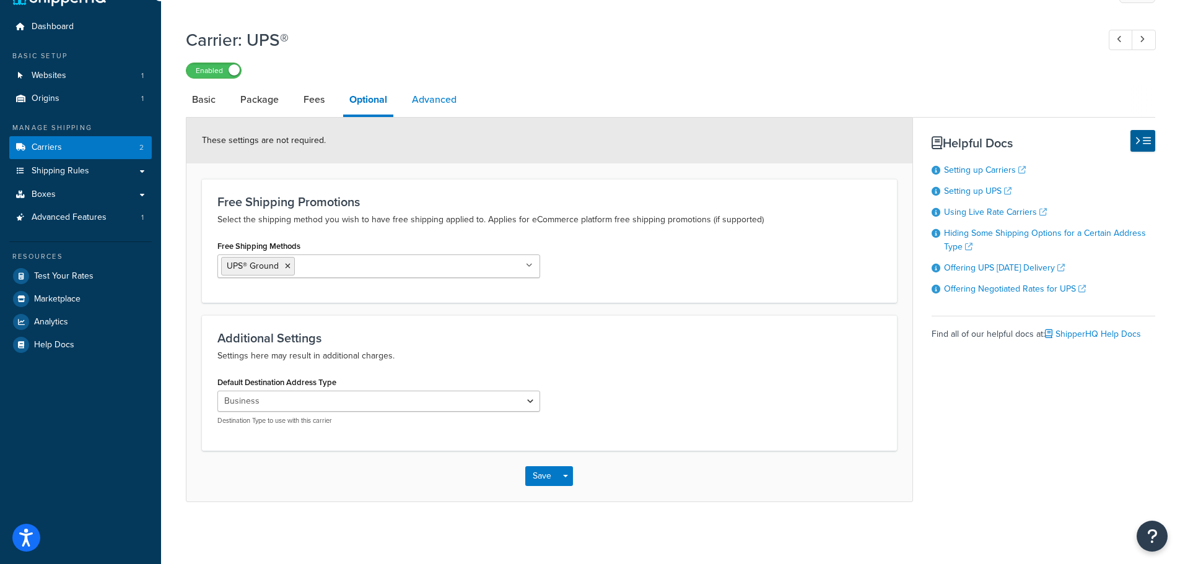
click at [450, 103] on link "Advanced" at bounding box center [434, 100] width 57 height 30
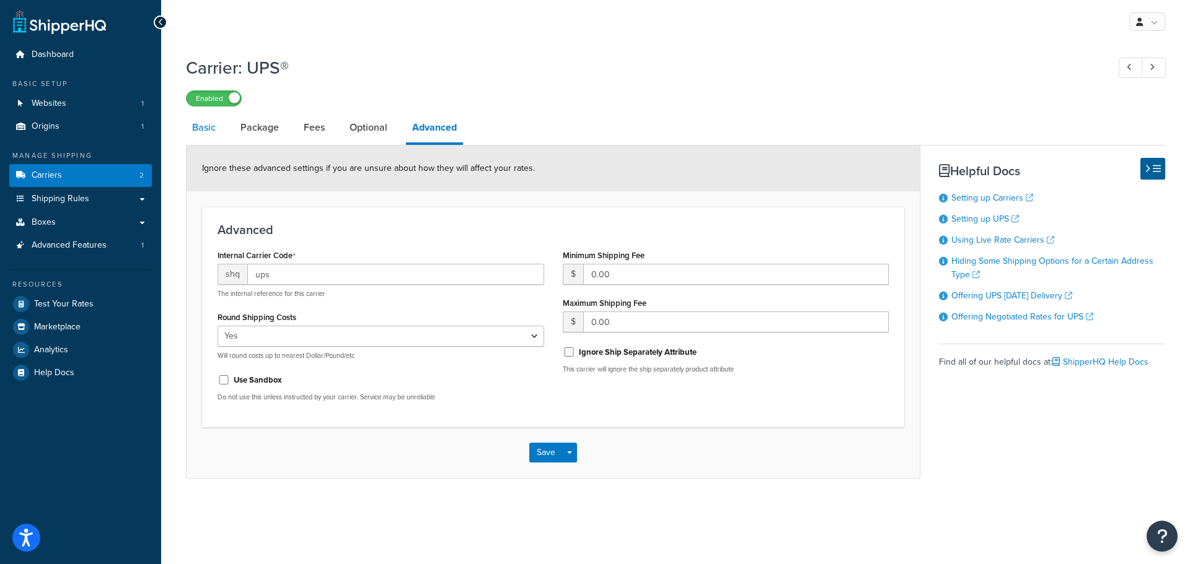
click at [203, 126] on link "Basic" at bounding box center [204, 128] width 36 height 30
select select "ups"
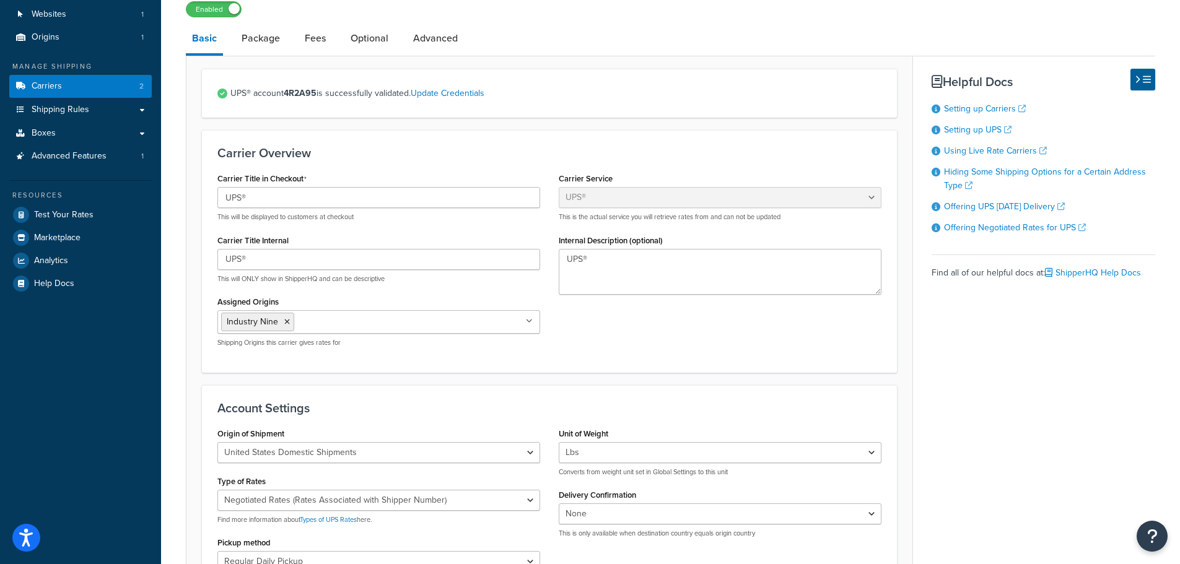
scroll to position [248, 0]
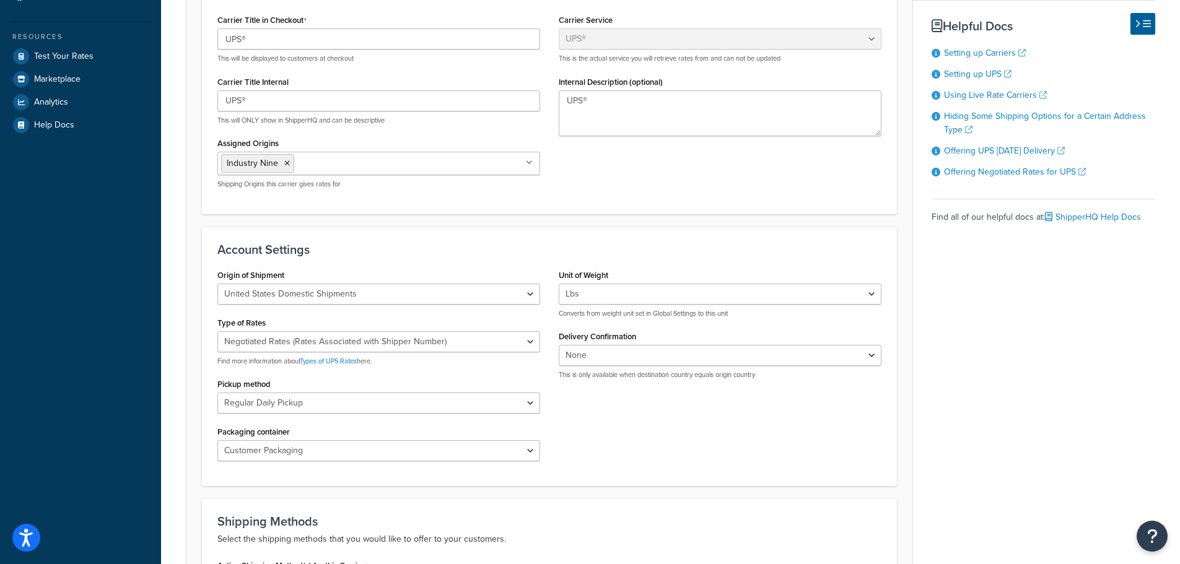
click at [388, 248] on h3 "Account Settings" at bounding box center [549, 250] width 664 height 14
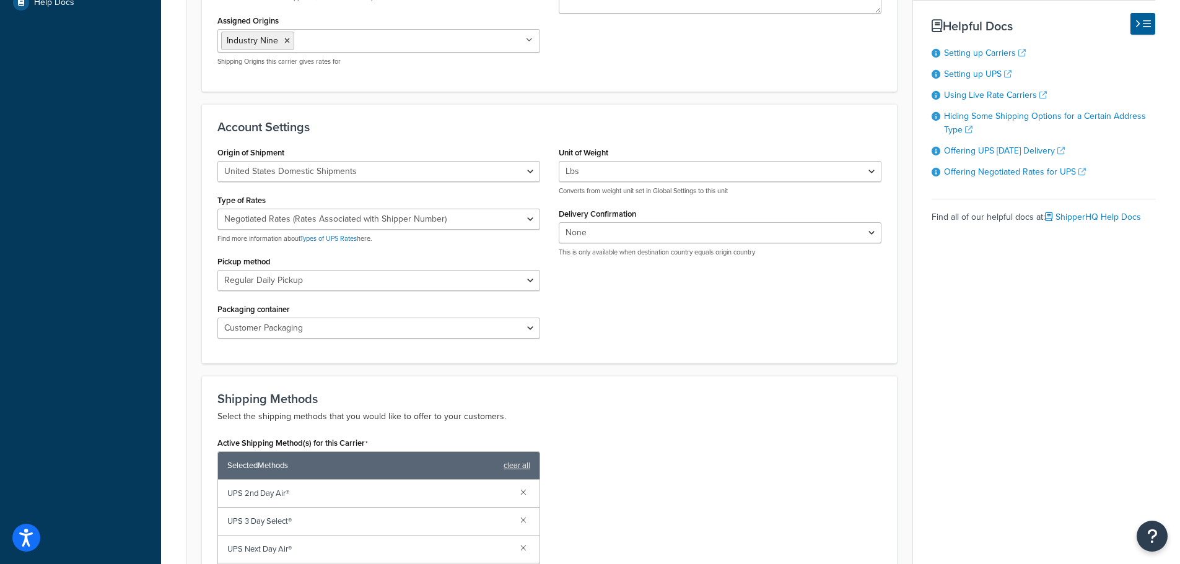
scroll to position [372, 0]
click at [332, 171] on select "United States Domestic Shipments Shipments Originating in United States Shipmen…" at bounding box center [378, 170] width 323 height 21
click at [217, 160] on select "United States Domestic Shipments Shipments Originating in United States Shipmen…" at bounding box center [378, 170] width 323 height 21
click at [411, 112] on div "Account Settings Origin of Shipment United States Domestic Shipments Shipments …" at bounding box center [549, 233] width 695 height 260
click at [434, 166] on select "United States Domestic Shipments Shipments Originating in United States Shipmen…" at bounding box center [378, 170] width 323 height 21
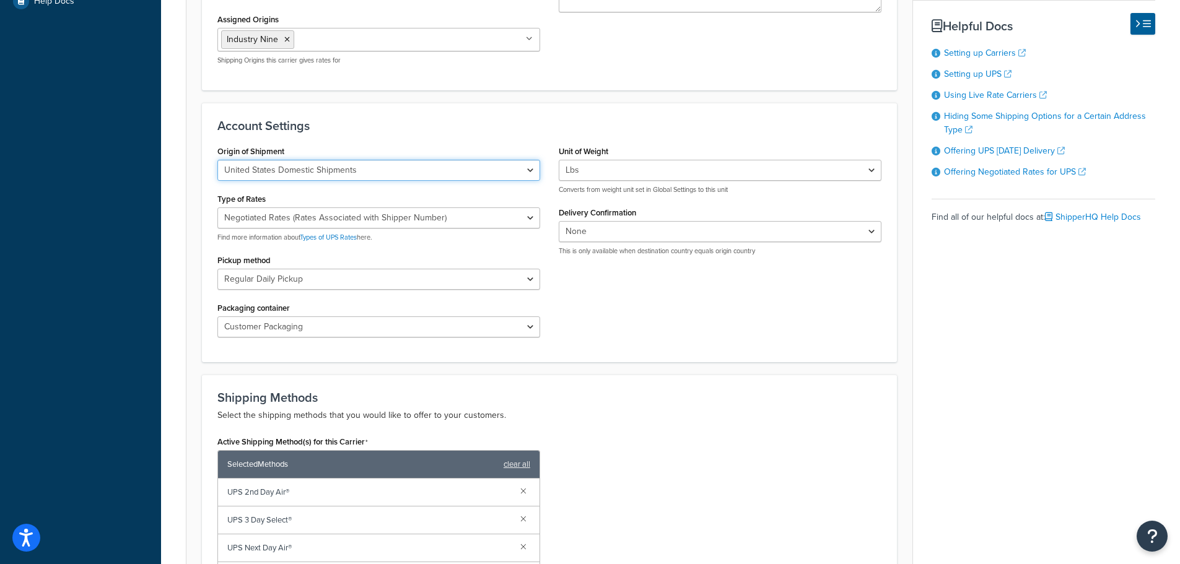
click at [217, 160] on select "United States Domestic Shipments Shipments Originating in United States Shipmen…" at bounding box center [378, 170] width 323 height 21
click at [395, 149] on div "Origin of Shipment United States Domestic Shipments Shipments Originating in Un…" at bounding box center [378, 162] width 323 height 38
click at [441, 125] on h3 "Account Settings" at bounding box center [549, 126] width 664 height 14
click at [291, 171] on select "United States Domestic Shipments Shipments Originating in United States Shipmen…" at bounding box center [378, 170] width 323 height 21
select select "us"
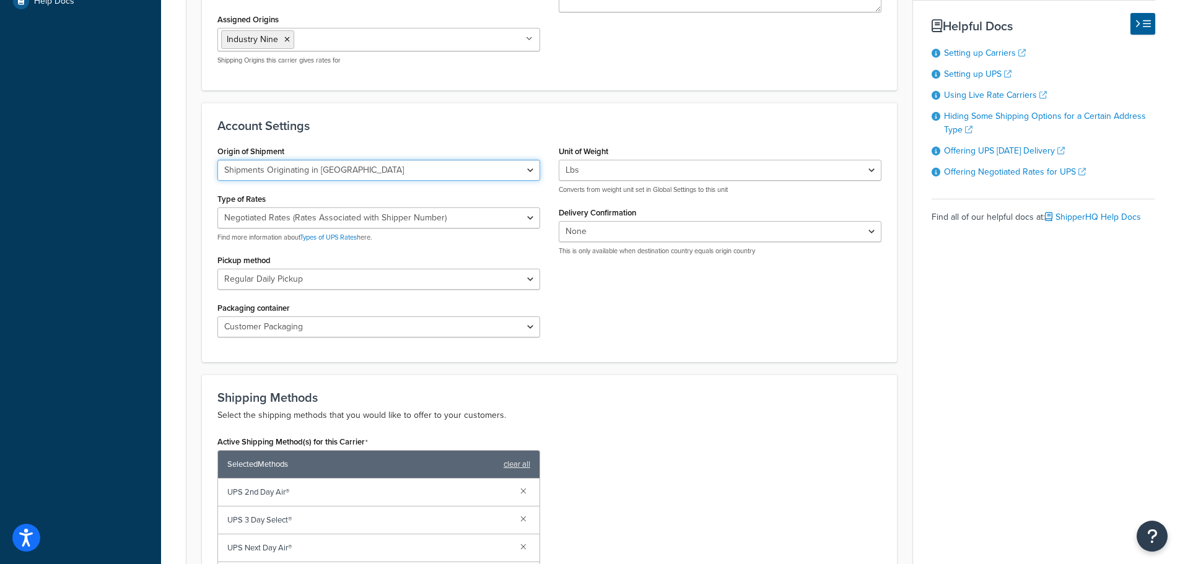
click at [217, 160] on select "United States Domestic Shipments Shipments Originating in United States Shipmen…" at bounding box center [378, 170] width 323 height 21
click at [467, 122] on h3 "Account Settings" at bounding box center [549, 126] width 664 height 14
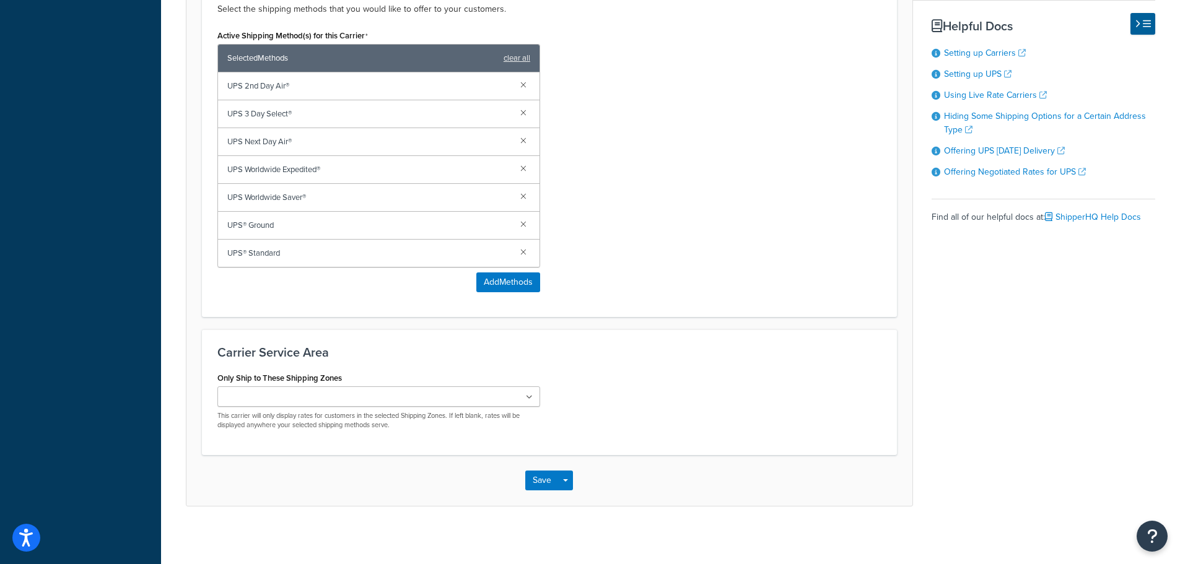
scroll to position [783, 0]
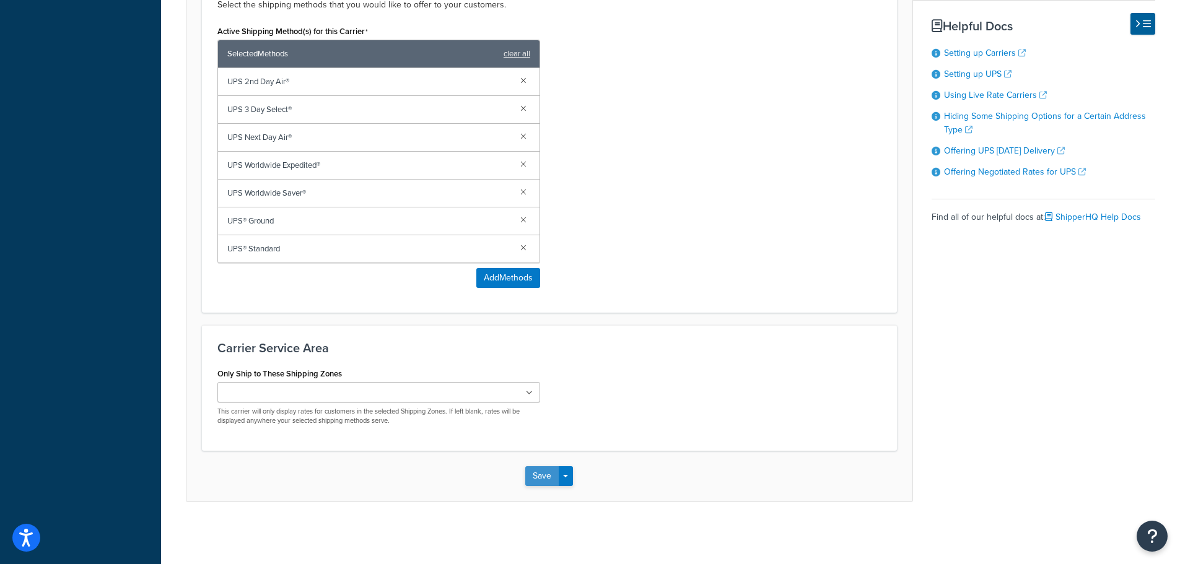
click at [531, 481] on button "Save" at bounding box center [541, 477] width 33 height 20
